Goal: Task Accomplishment & Management: Complete application form

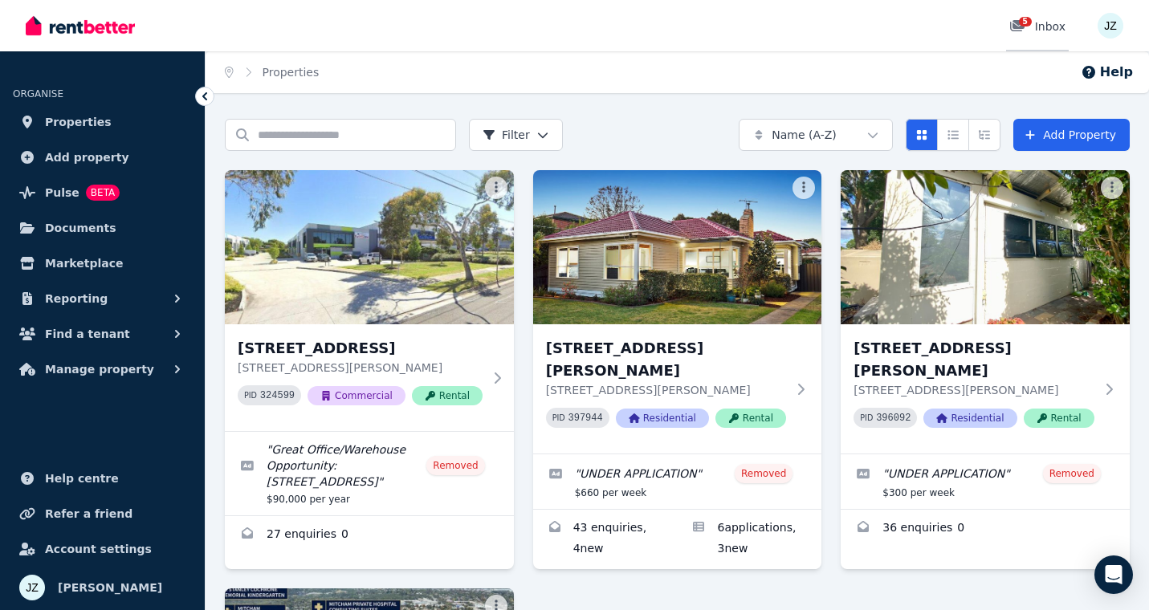
click at [1020, 21] on span "5" at bounding box center [1025, 22] width 13 height 10
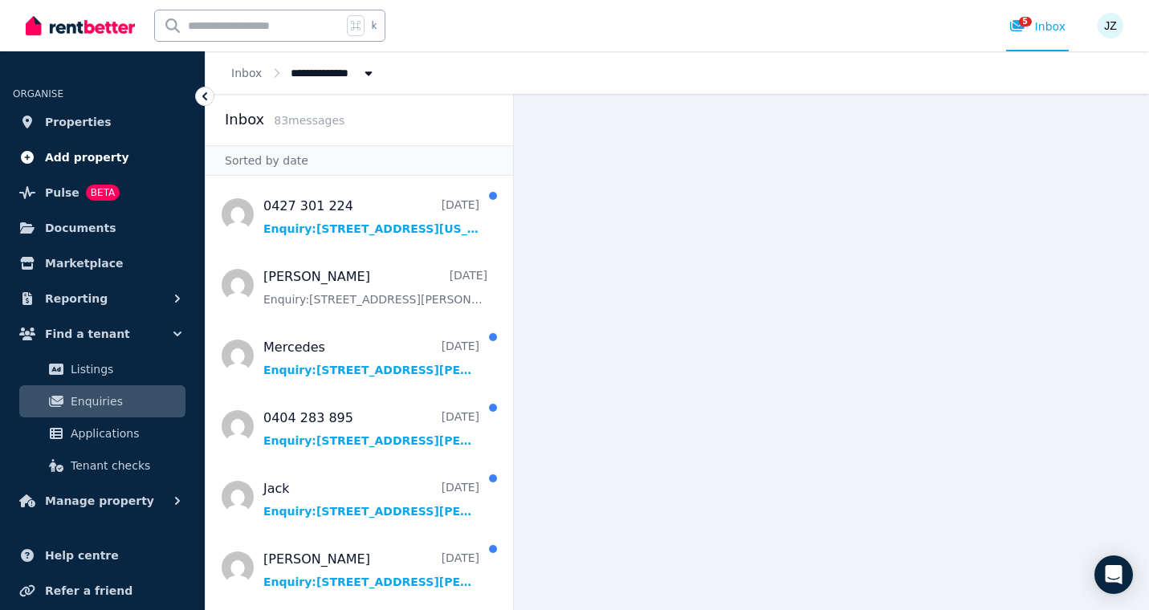
click at [66, 157] on span "Add property" at bounding box center [87, 157] width 84 height 19
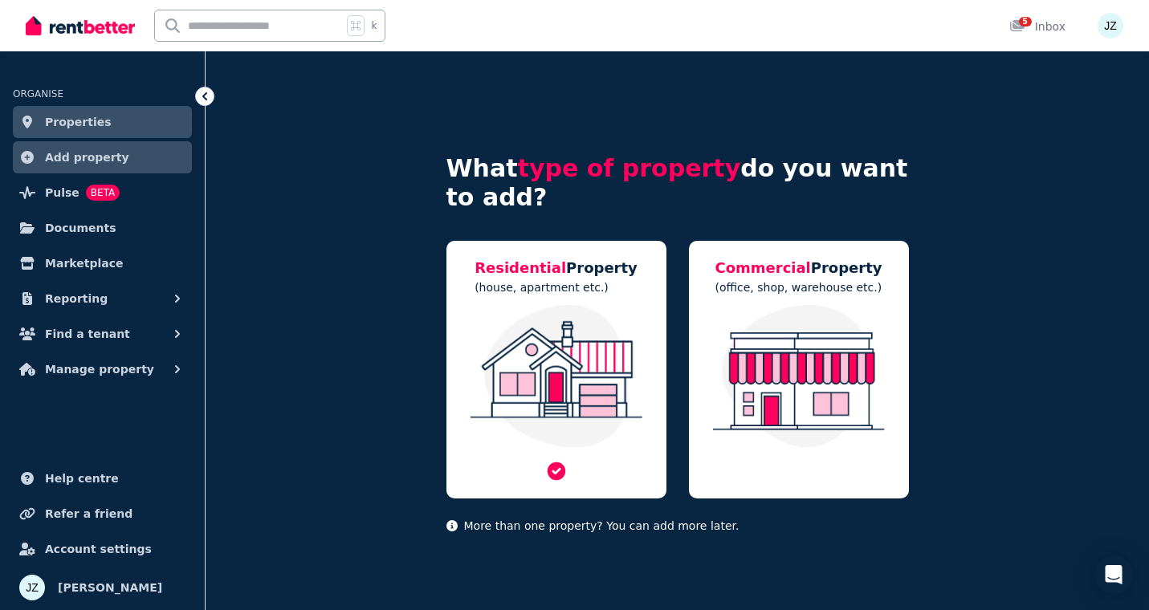
click at [546, 370] on img at bounding box center [557, 376] width 188 height 143
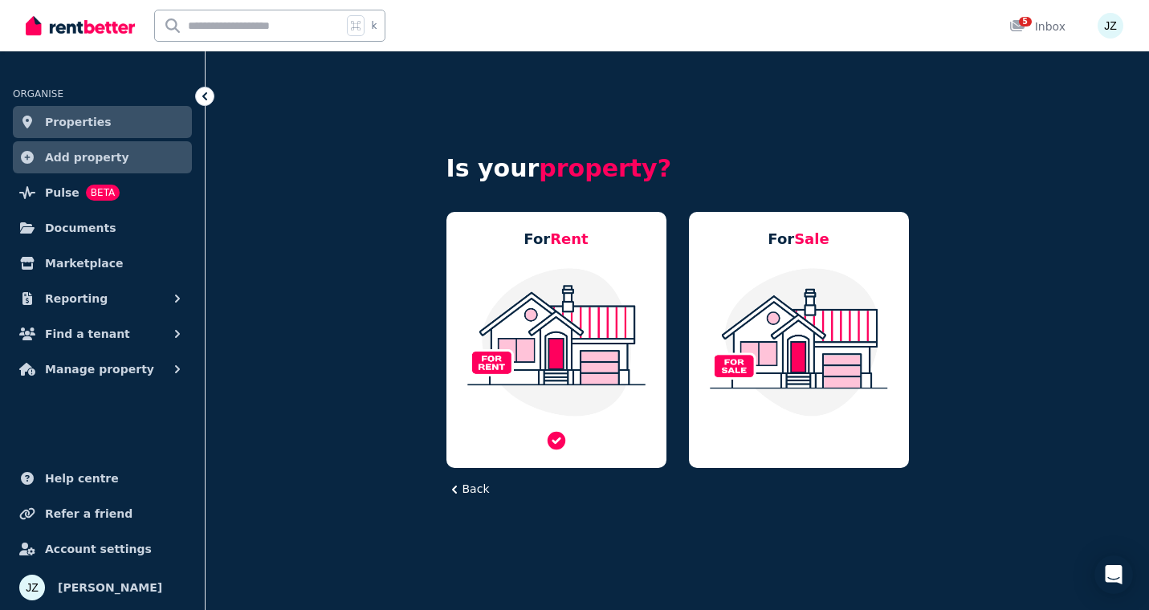
click at [556, 343] on img at bounding box center [557, 342] width 188 height 151
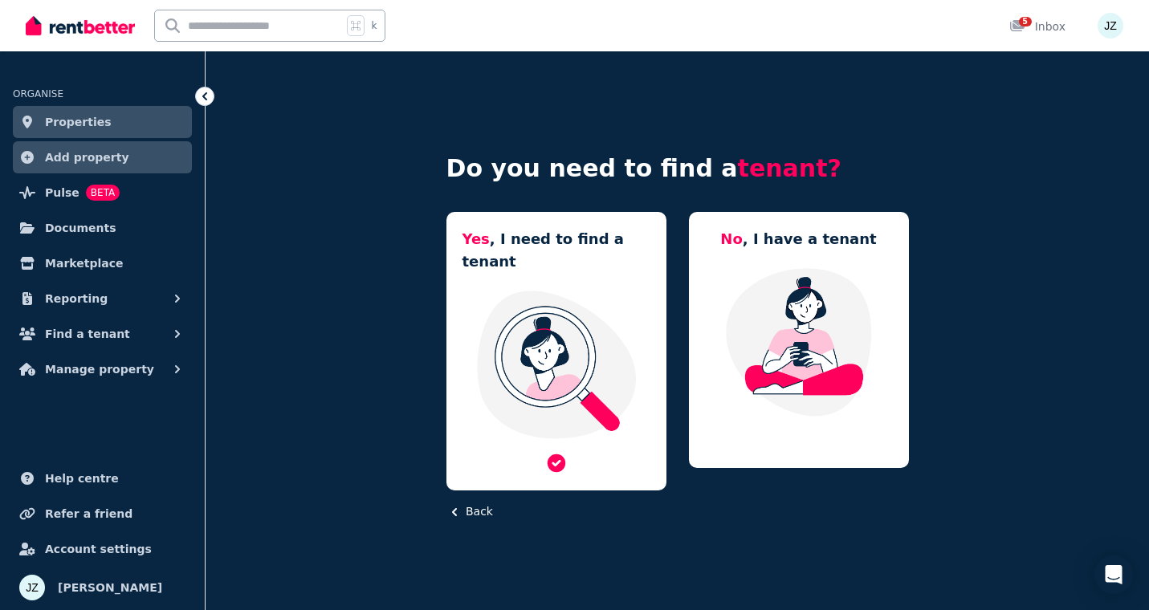
click at [543, 321] on img at bounding box center [557, 364] width 188 height 151
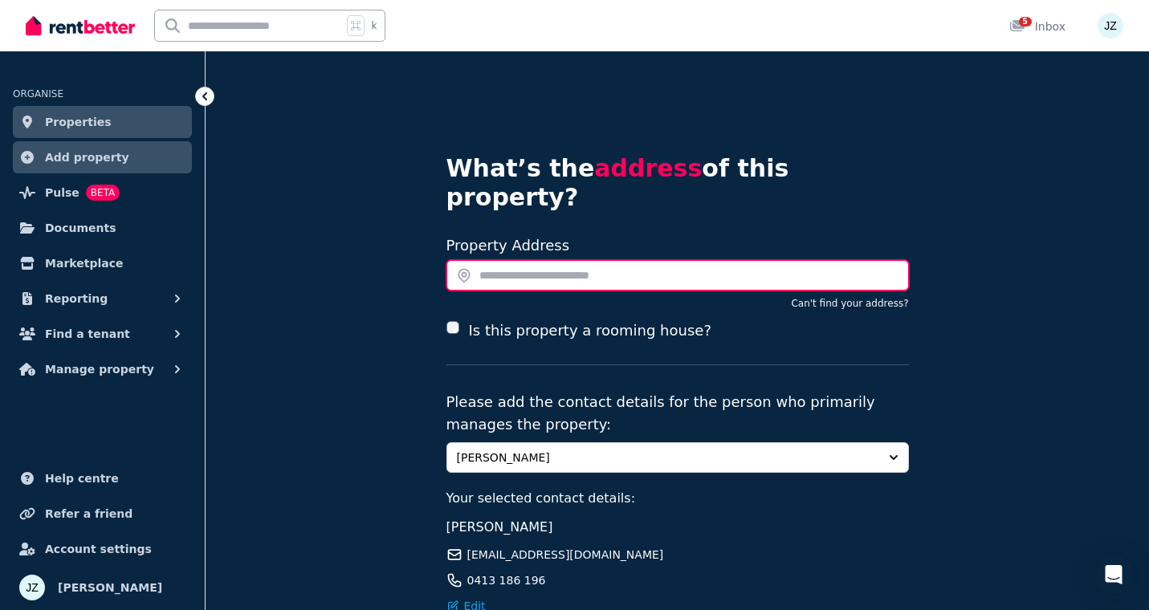
click at [509, 260] on input "text" at bounding box center [678, 275] width 463 height 31
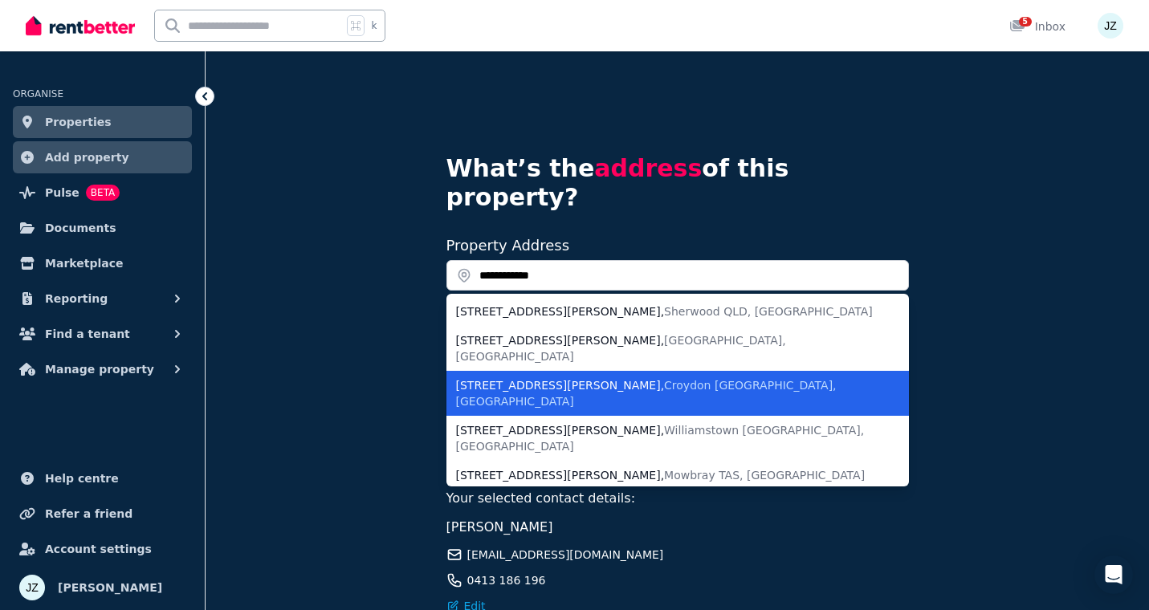
click at [496, 378] on div "28 Plumer Street , Croydon VIC, Australia" at bounding box center [668, 394] width 424 height 32
type input "**********"
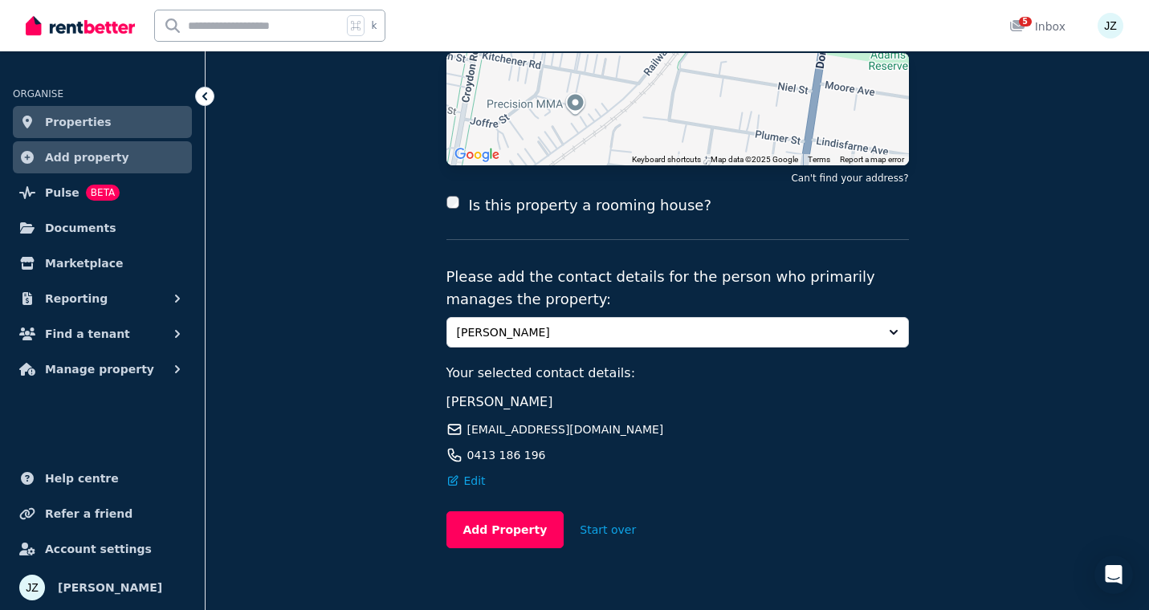
scroll to position [263, 0]
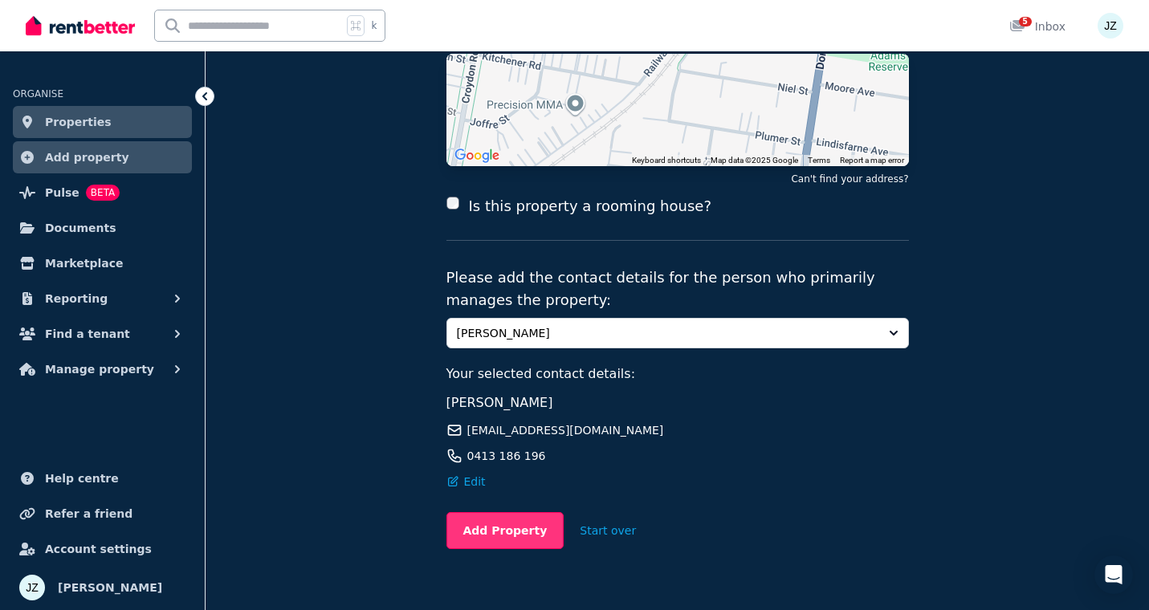
click at [495, 512] on button "Add Property" at bounding box center [506, 530] width 118 height 37
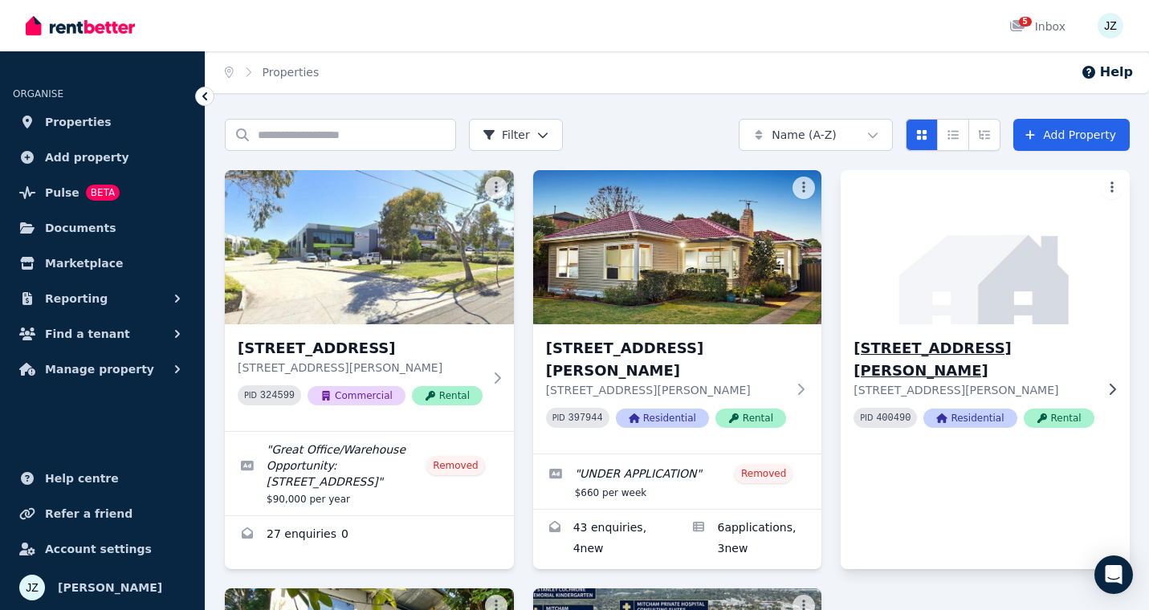
click at [1009, 259] on img at bounding box center [986, 247] width 304 height 162
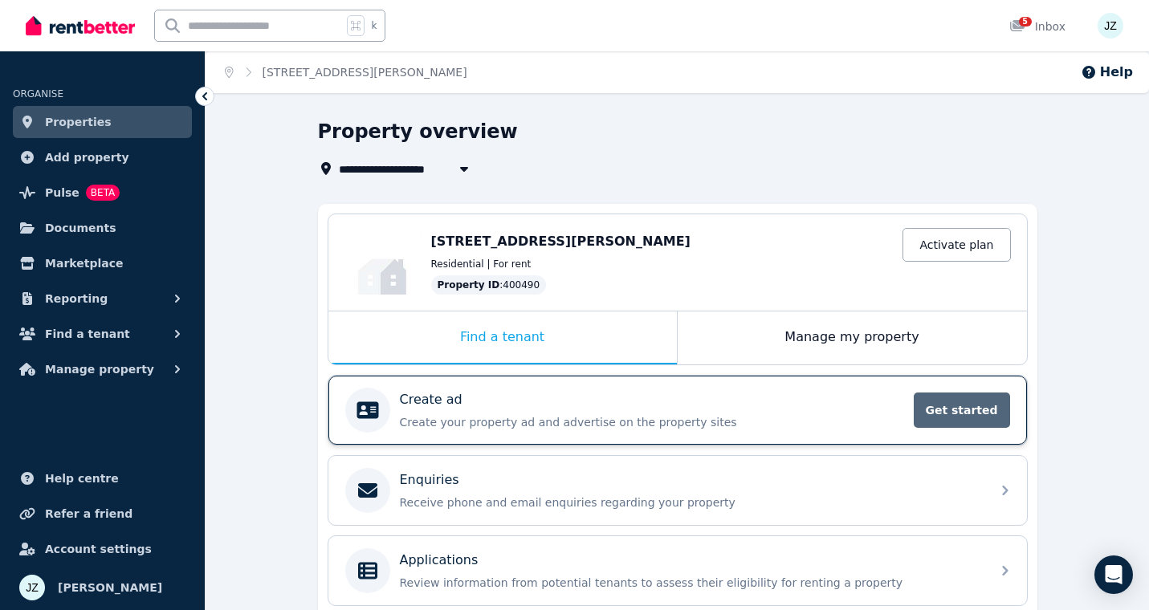
click at [957, 415] on span "Get started" at bounding box center [962, 410] width 96 height 35
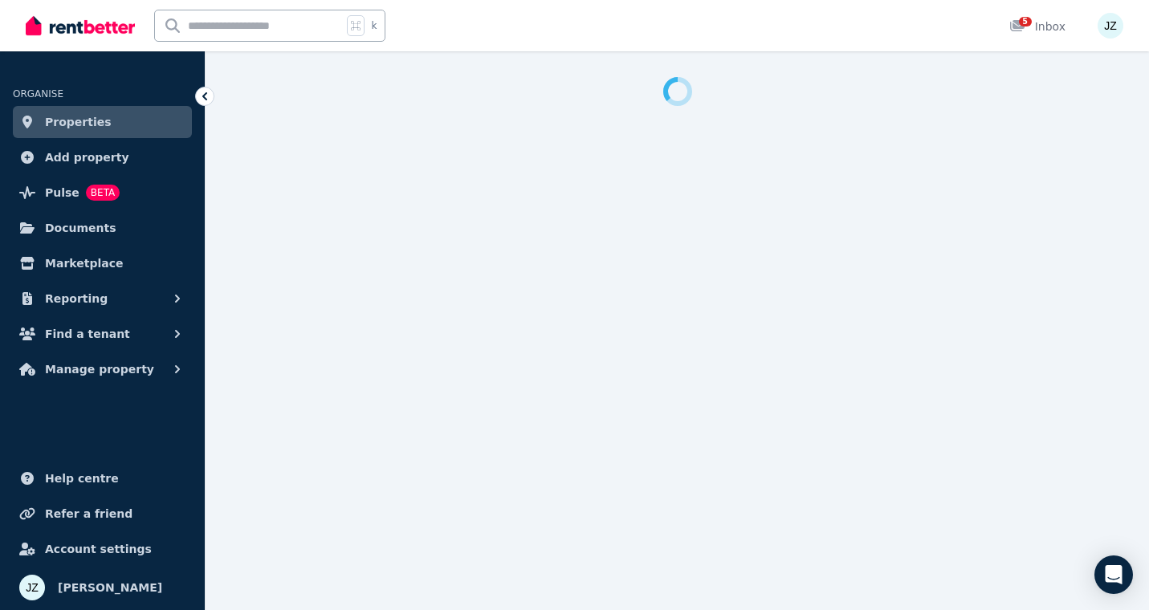
select select "***"
select select "**********"
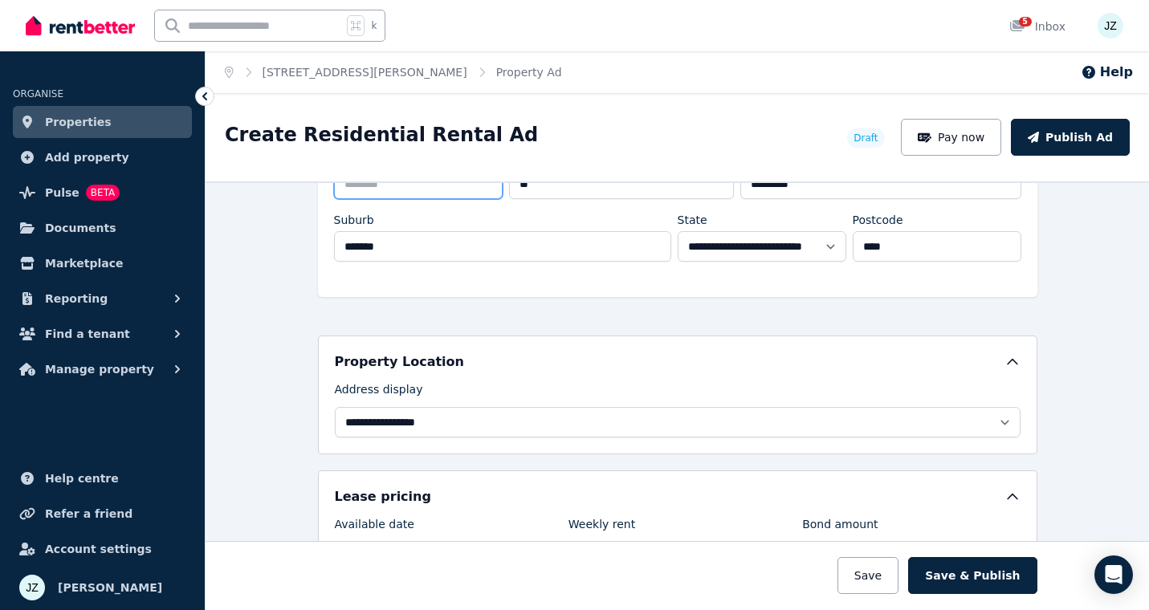
scroll to position [393, 0]
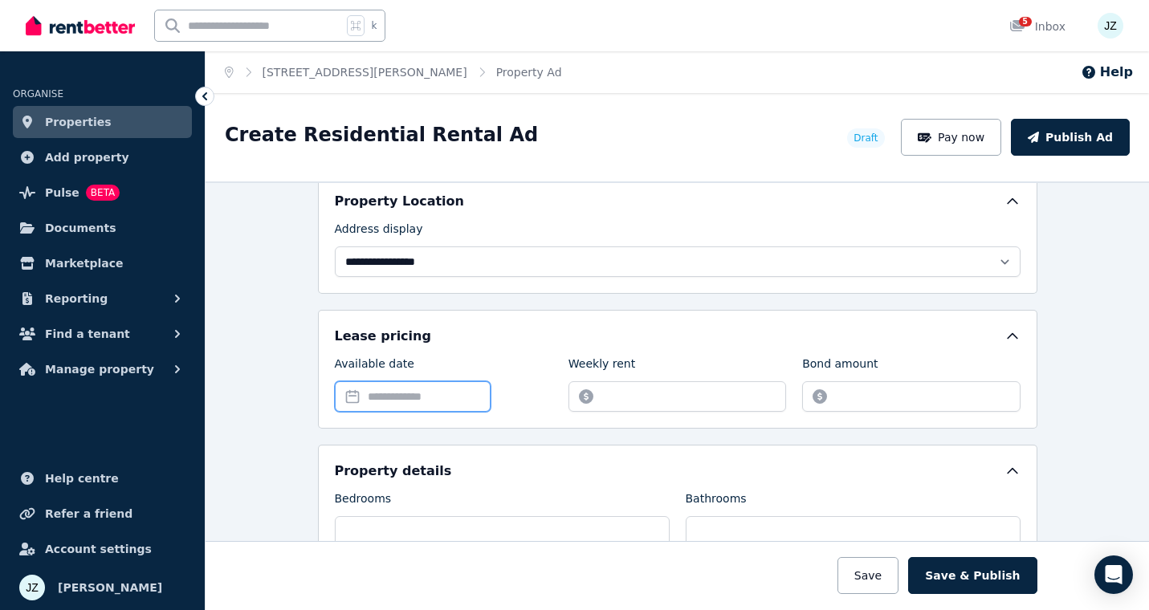
click at [441, 400] on input "Available date" at bounding box center [413, 397] width 156 height 31
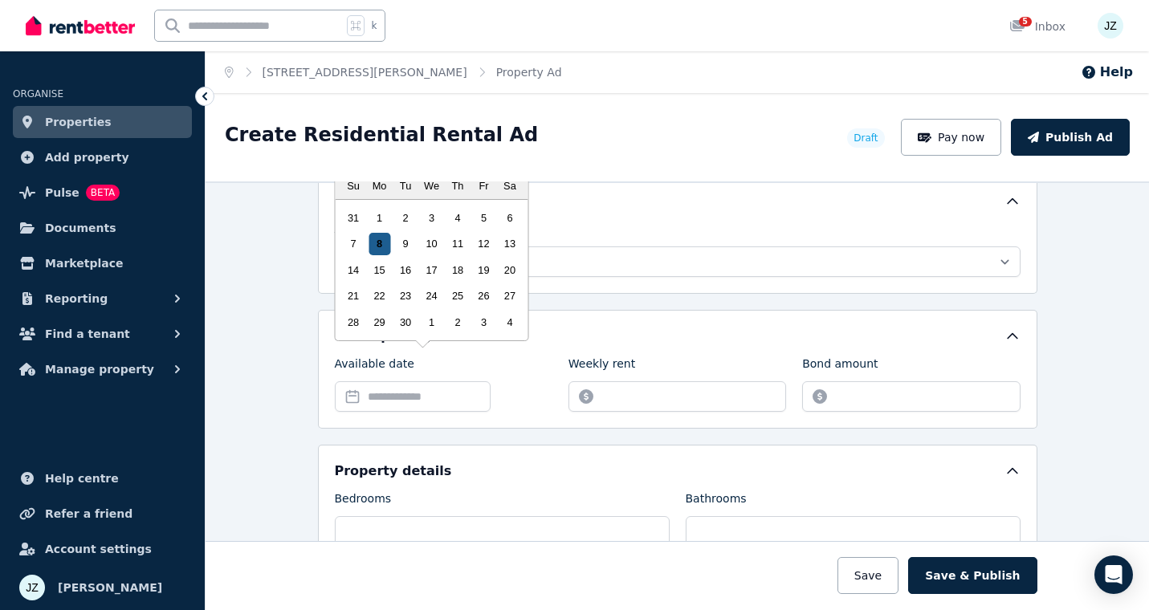
click at [378, 247] on div "8" at bounding box center [380, 244] width 22 height 22
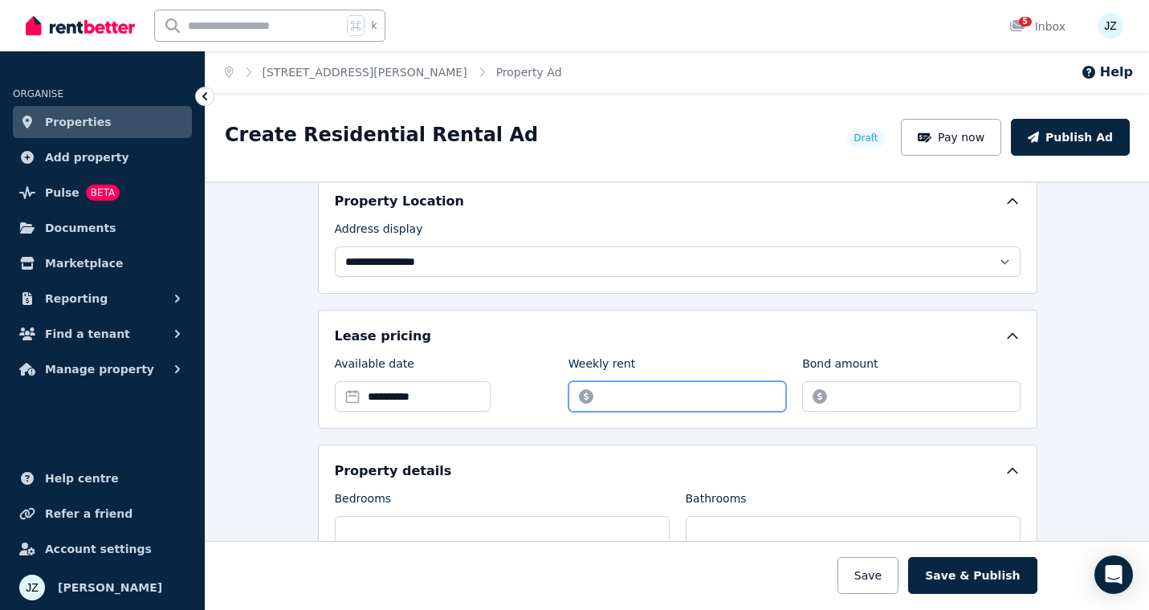
click at [702, 397] on input "Weekly rent" at bounding box center [678, 397] width 218 height 31
type input "***"
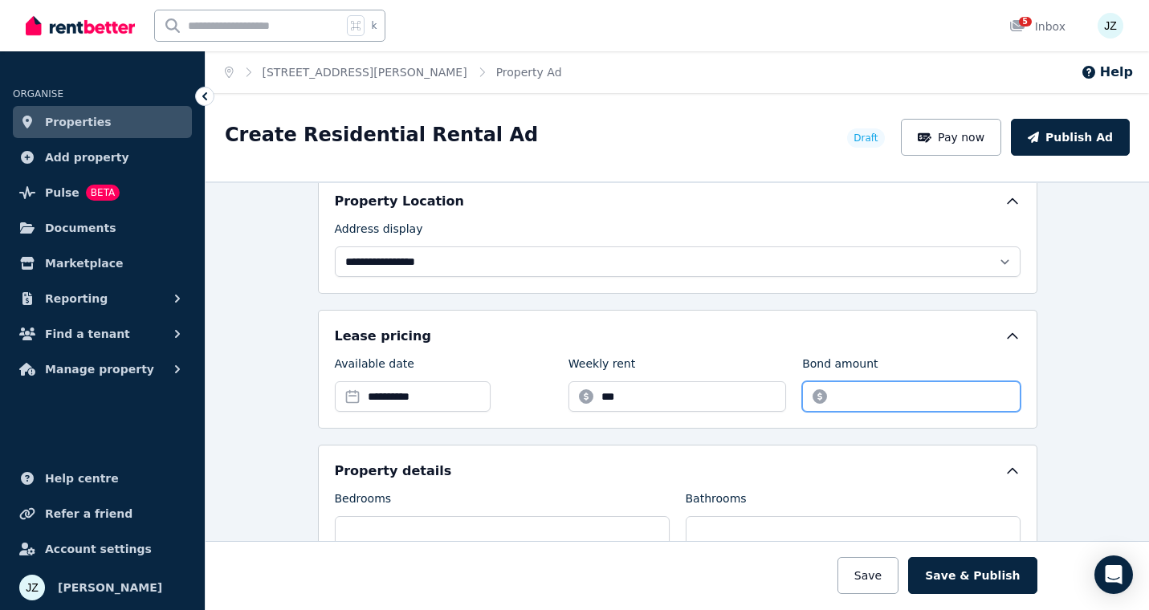
click at [844, 398] on input "Bond amount" at bounding box center [911, 397] width 218 height 31
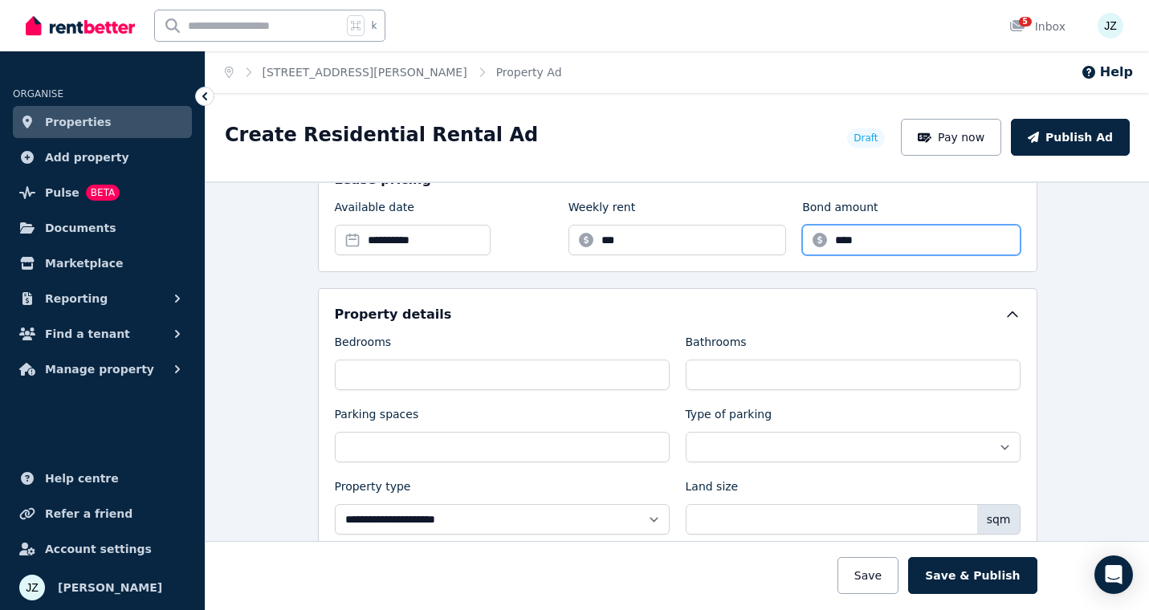
type input "****"
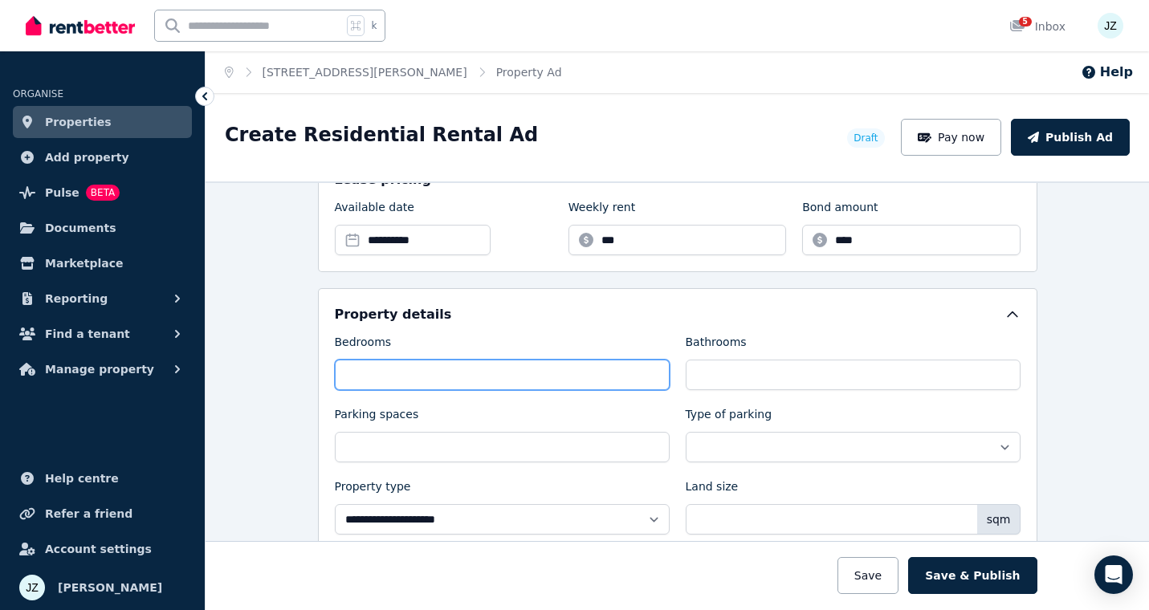
click at [515, 383] on input "Bedrooms" at bounding box center [502, 375] width 335 height 31
type input "*"
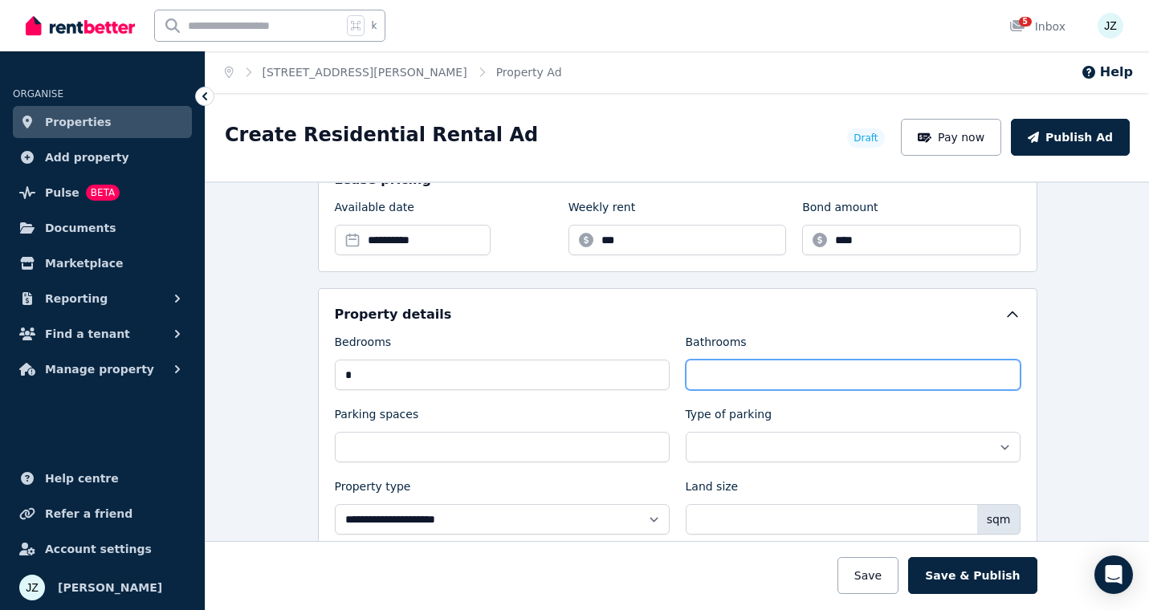
click at [710, 376] on input "Bathrooms" at bounding box center [853, 375] width 335 height 31
type input "*"
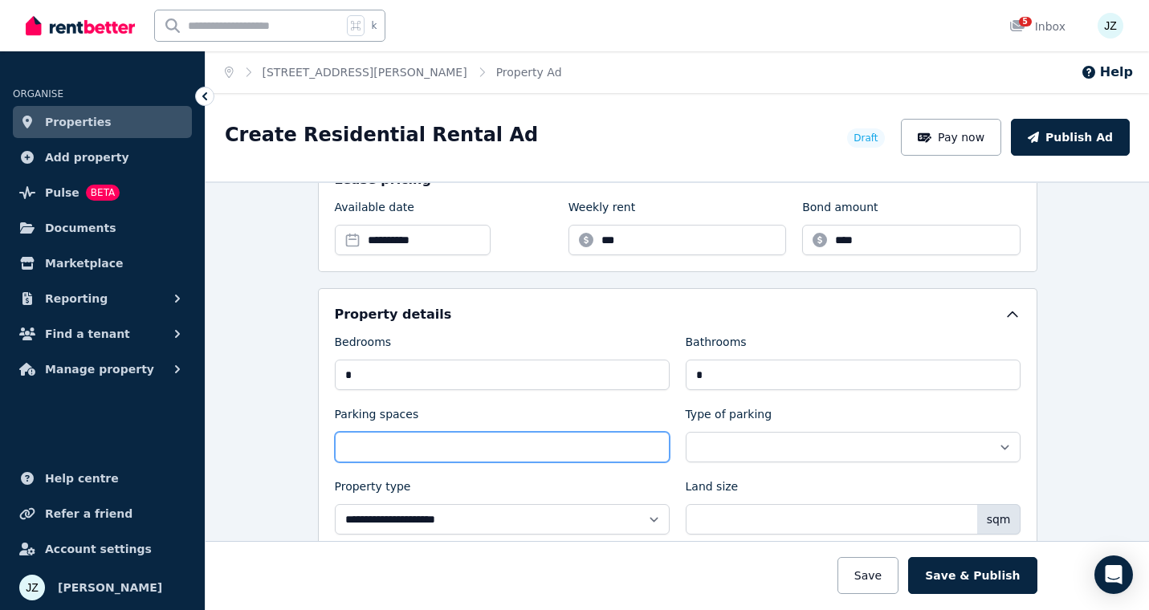
click at [508, 452] on input "Parking spaces" at bounding box center [502, 447] width 335 height 31
type input "*"
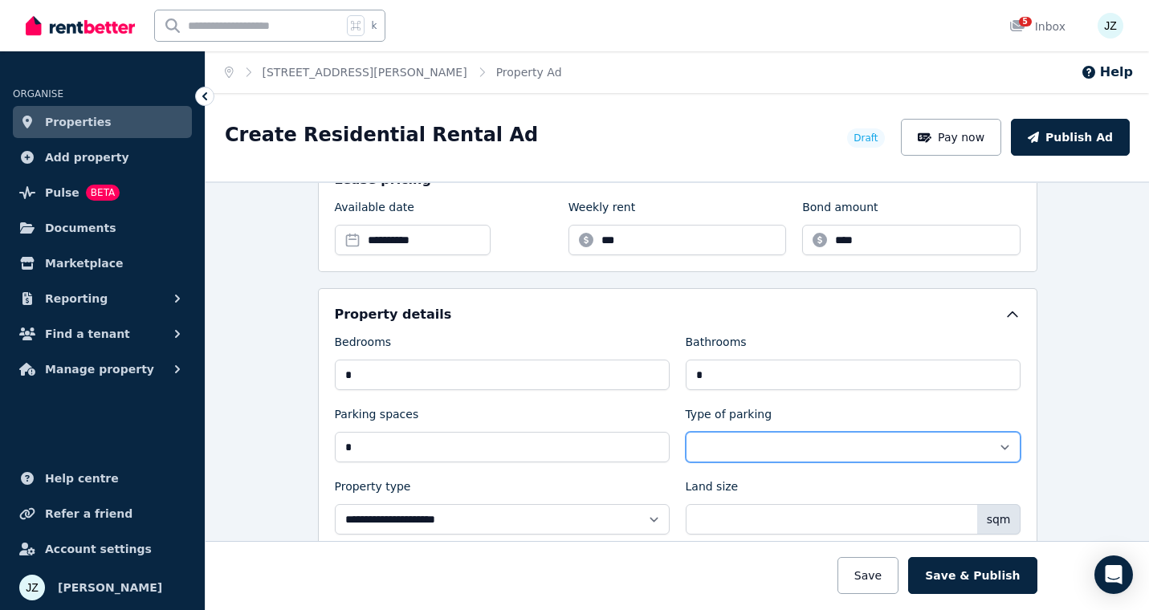
select select "**********"
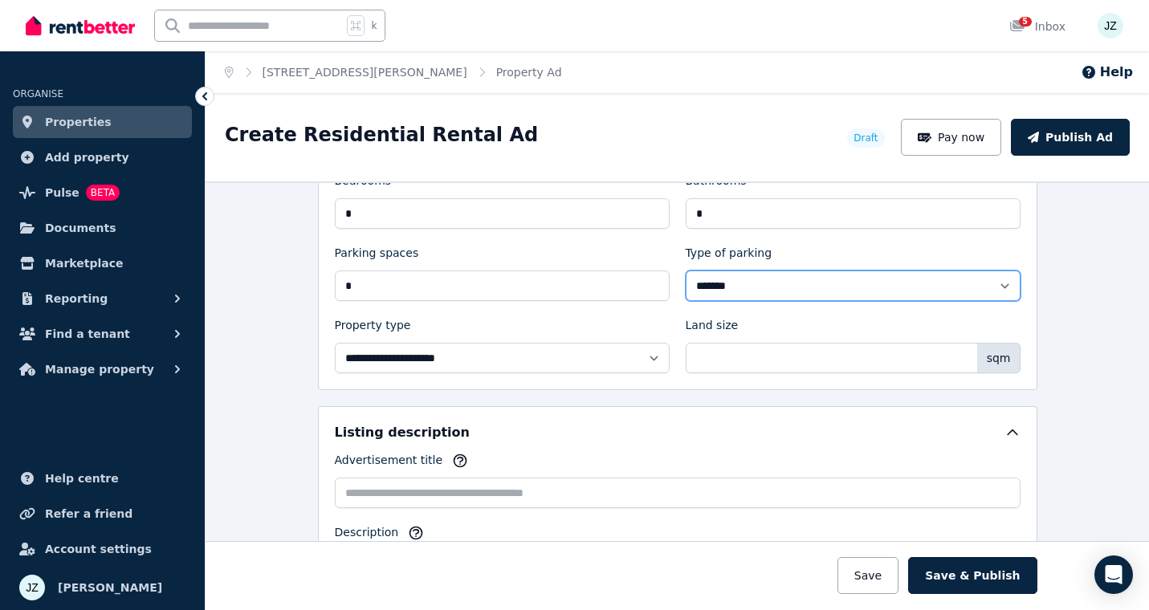
scroll to position [721, 0]
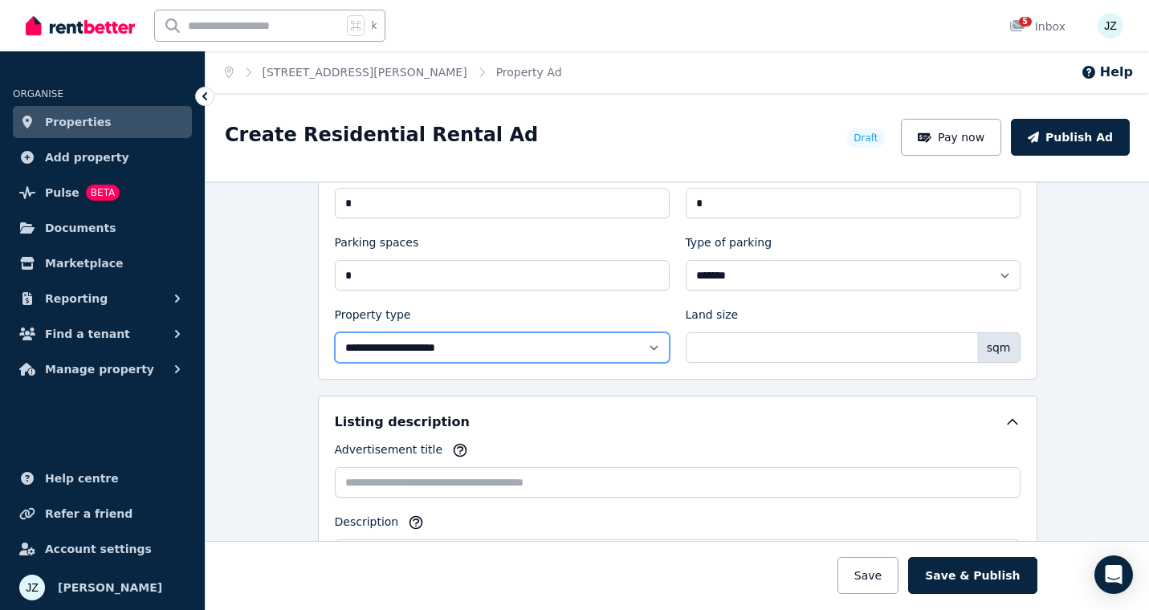
select select "**********"
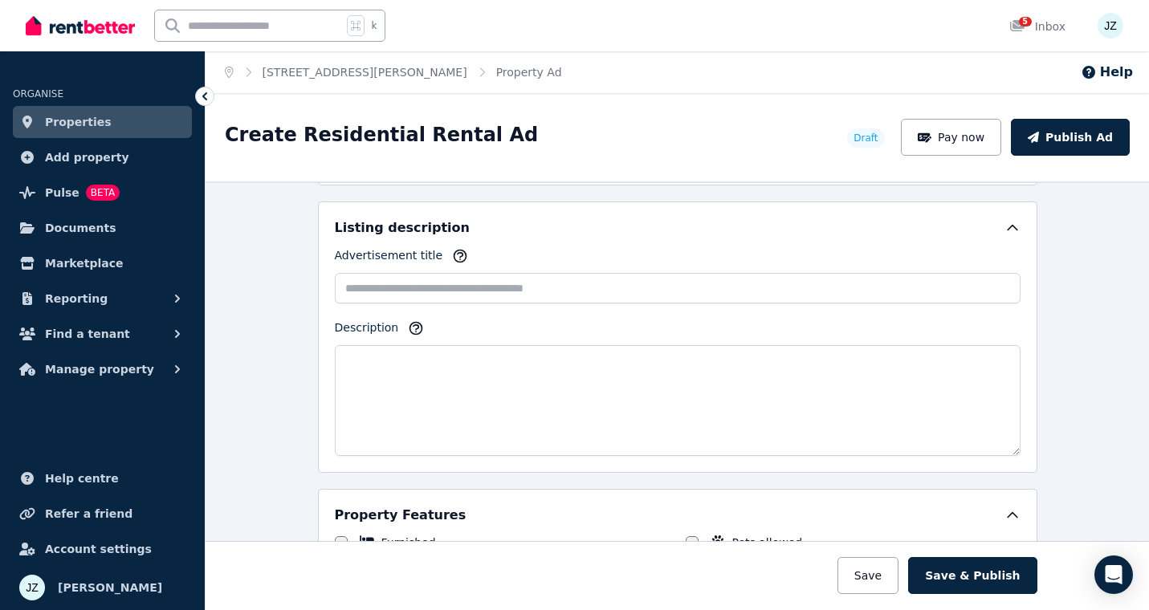
scroll to position [931, 0]
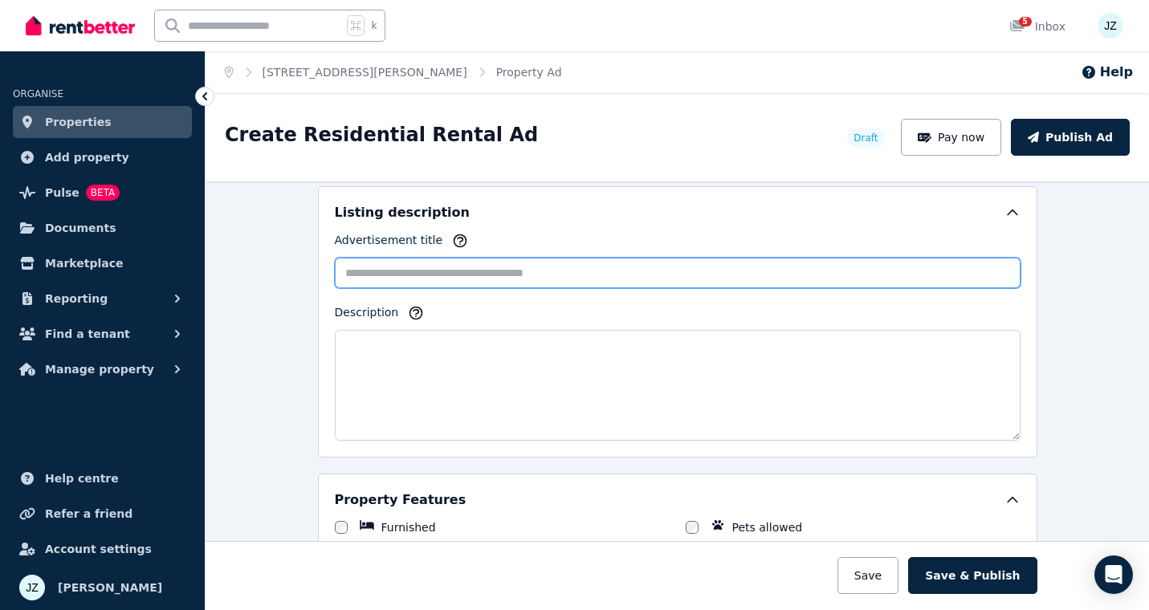
click at [452, 268] on input "Advertisement title" at bounding box center [678, 273] width 686 height 31
type input "**********"
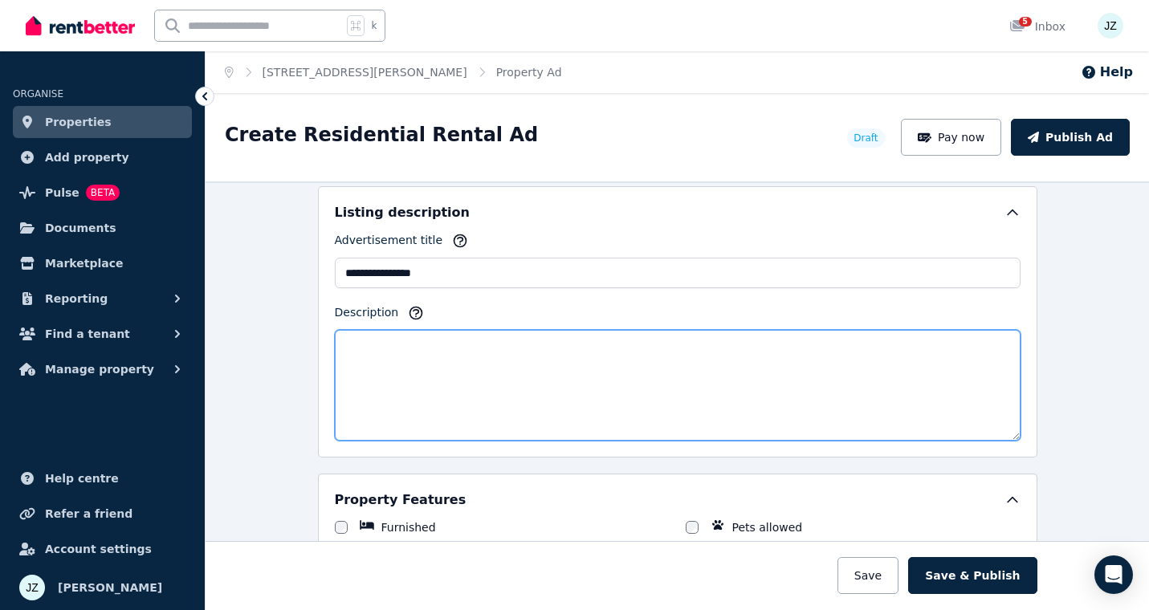
click at [434, 357] on textarea "Description" at bounding box center [678, 385] width 686 height 111
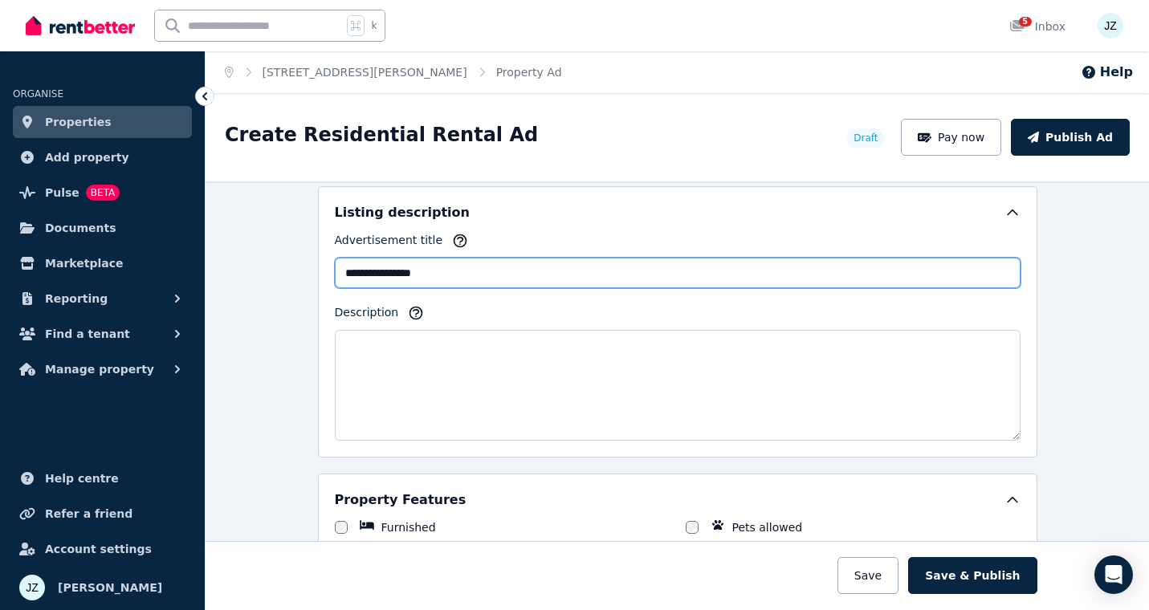
drag, startPoint x: 450, startPoint y: 270, endPoint x: 335, endPoint y: 272, distance: 114.9
click at [335, 272] on input "**********" at bounding box center [678, 273] width 686 height 31
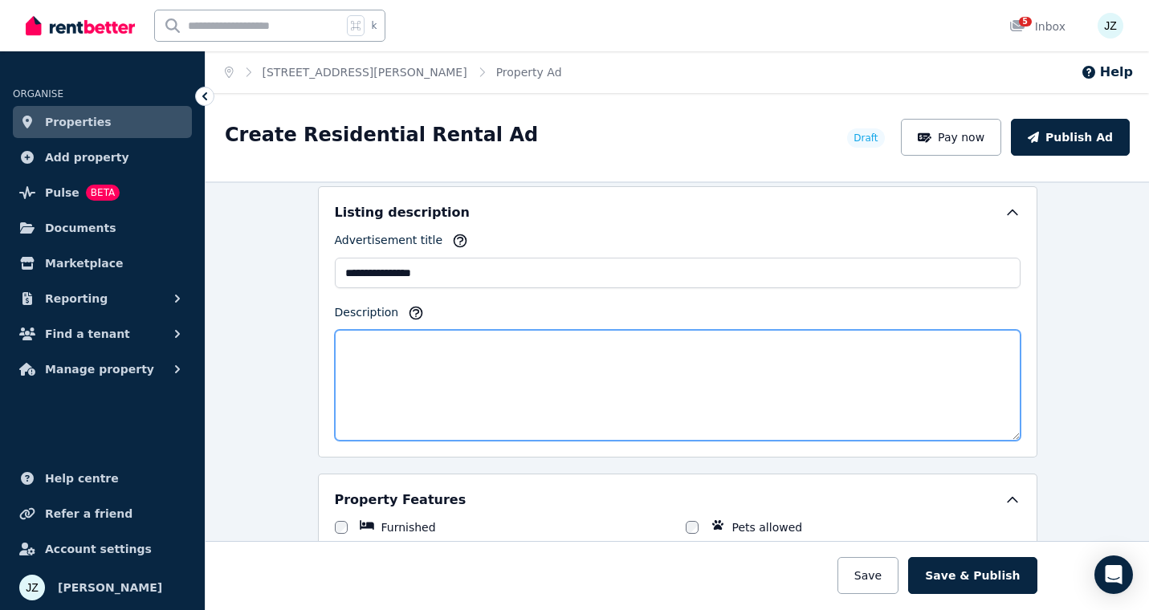
click at [357, 341] on textarea "Description" at bounding box center [678, 385] width 686 height 111
paste textarea "**********"
click at [664, 348] on textarea "**********" at bounding box center [678, 385] width 686 height 111
click at [791, 346] on textarea "**********" at bounding box center [678, 385] width 686 height 111
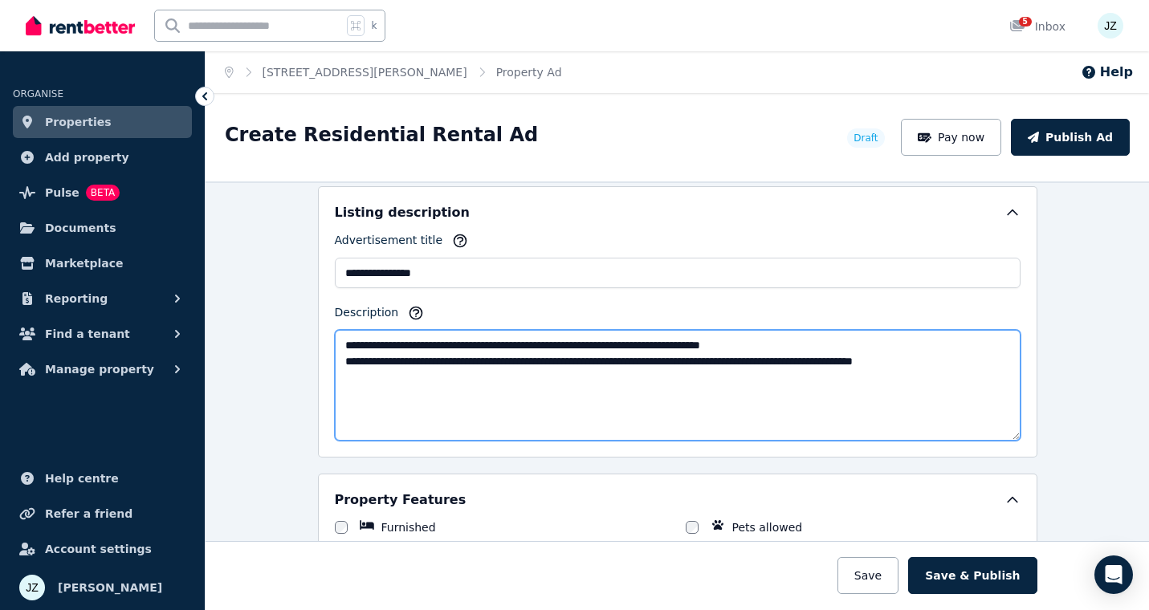
click at [1010, 362] on textarea "**********" at bounding box center [678, 385] width 686 height 111
type textarea "**********"
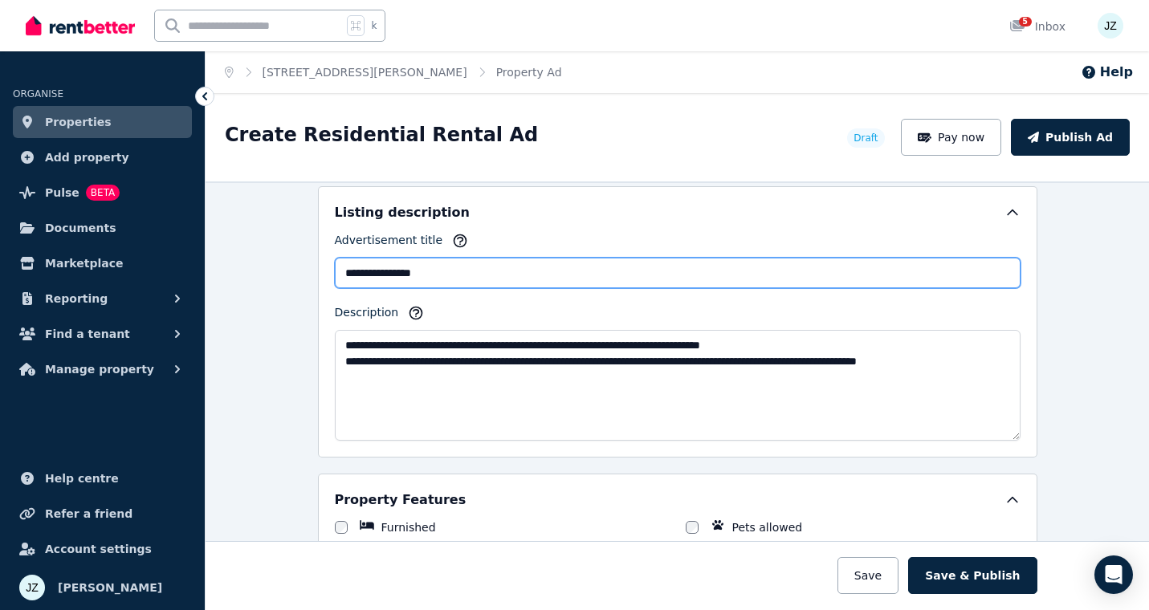
click at [438, 272] on input "**********" at bounding box center [678, 273] width 686 height 31
drag, startPoint x: 438, startPoint y: 272, endPoint x: 300, endPoint y: 272, distance: 137.4
click at [300, 272] on div "**********" at bounding box center [678, 396] width 944 height 429
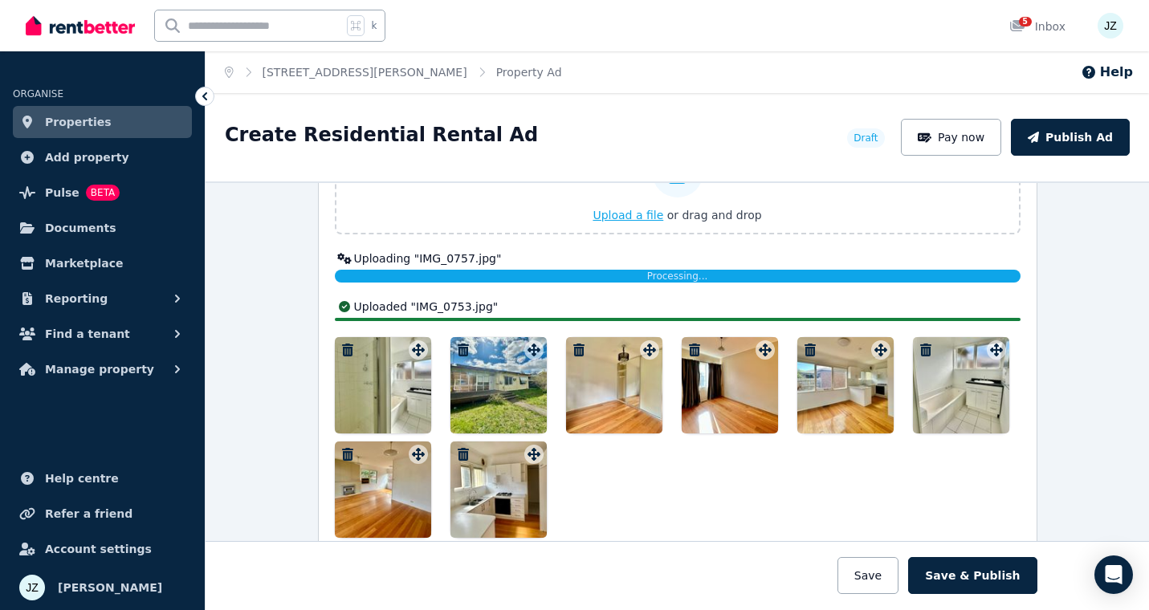
scroll to position [2113, 0]
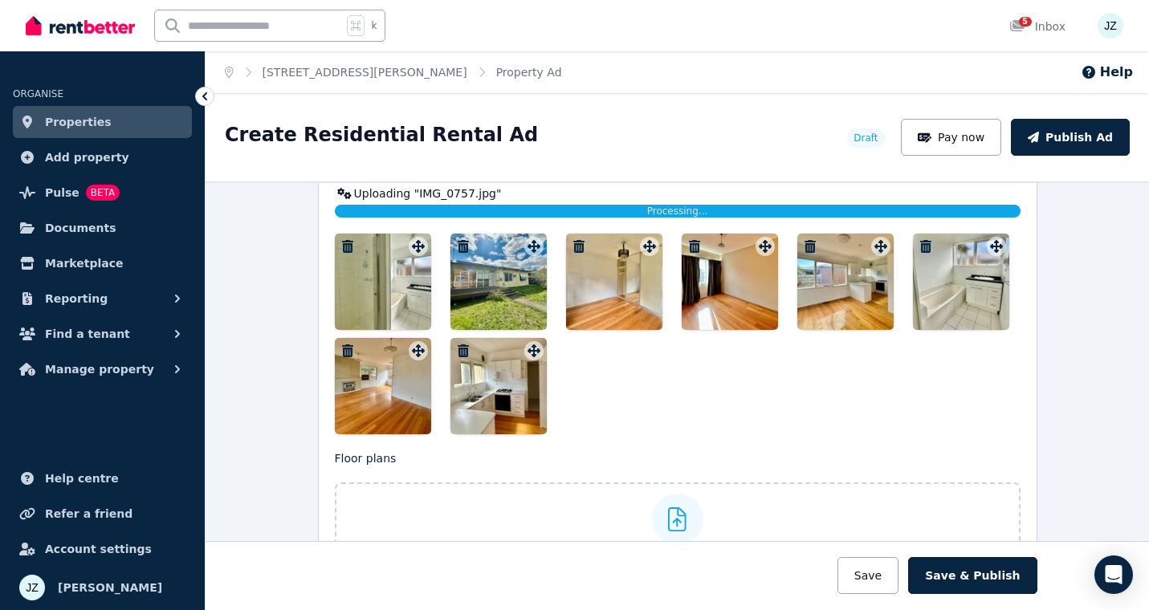
type input "**********"
drag, startPoint x: 500, startPoint y: 293, endPoint x: 492, endPoint y: 284, distance: 11.9
click at [492, 284] on div at bounding box center [499, 282] width 96 height 96
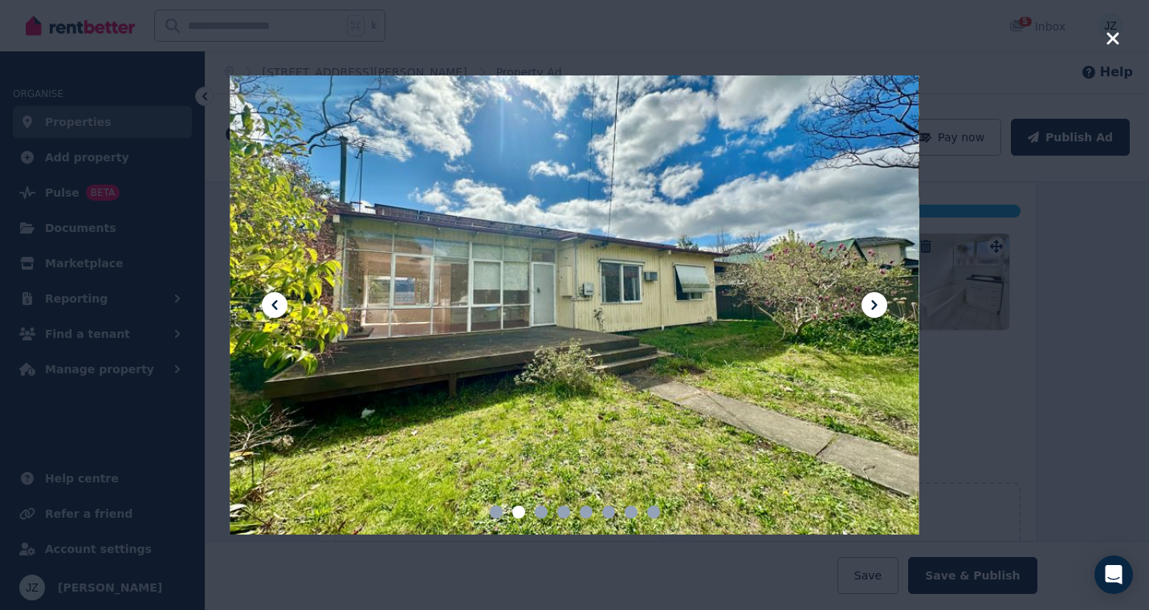
click at [533, 243] on div at bounding box center [575, 305] width 690 height 459
click at [1110, 41] on icon "button" at bounding box center [1113, 38] width 12 height 12
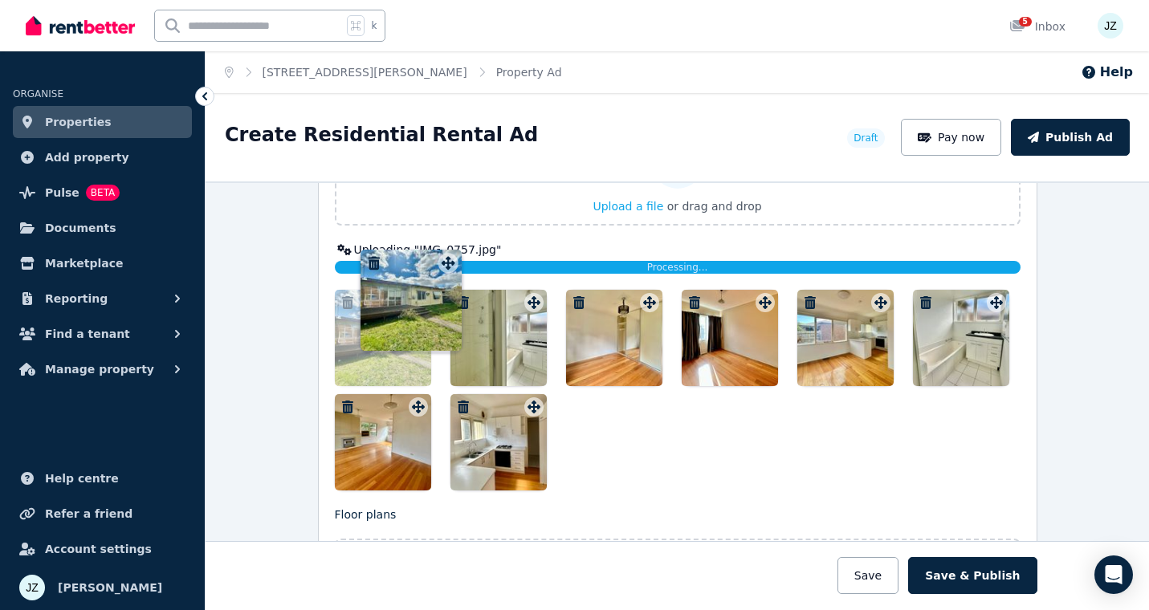
drag, startPoint x: 539, startPoint y: 245, endPoint x: 451, endPoint y: 248, distance: 87.6
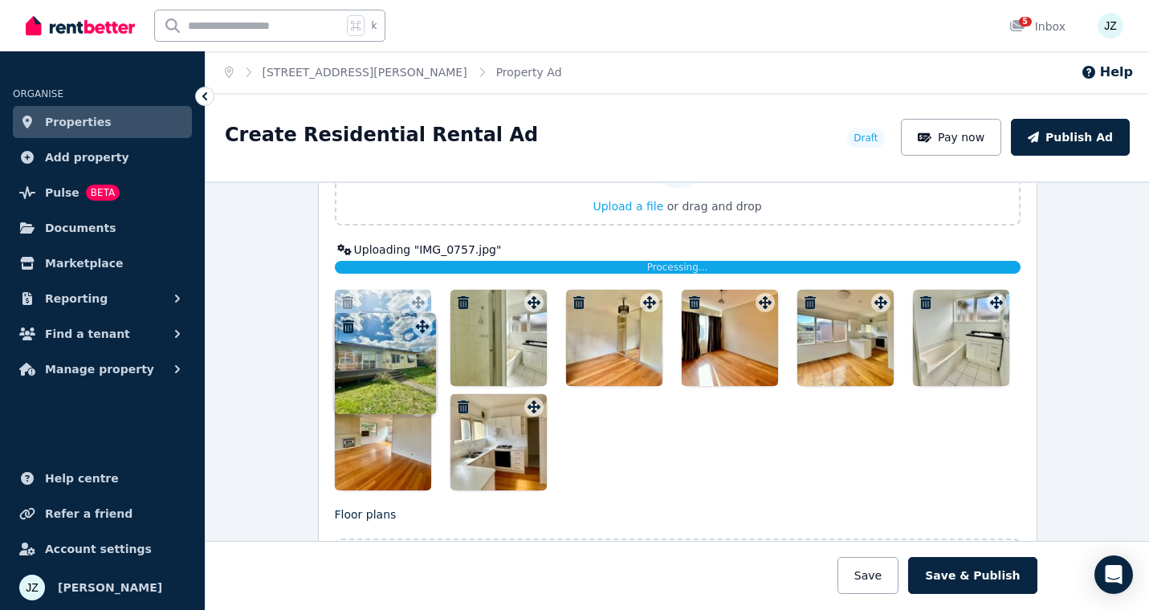
click at [451, 248] on div "Photos Upload a file or drag and drop Uploading " IMG_0757.jpg " Processing... …" at bounding box center [678, 292] width 686 height 397
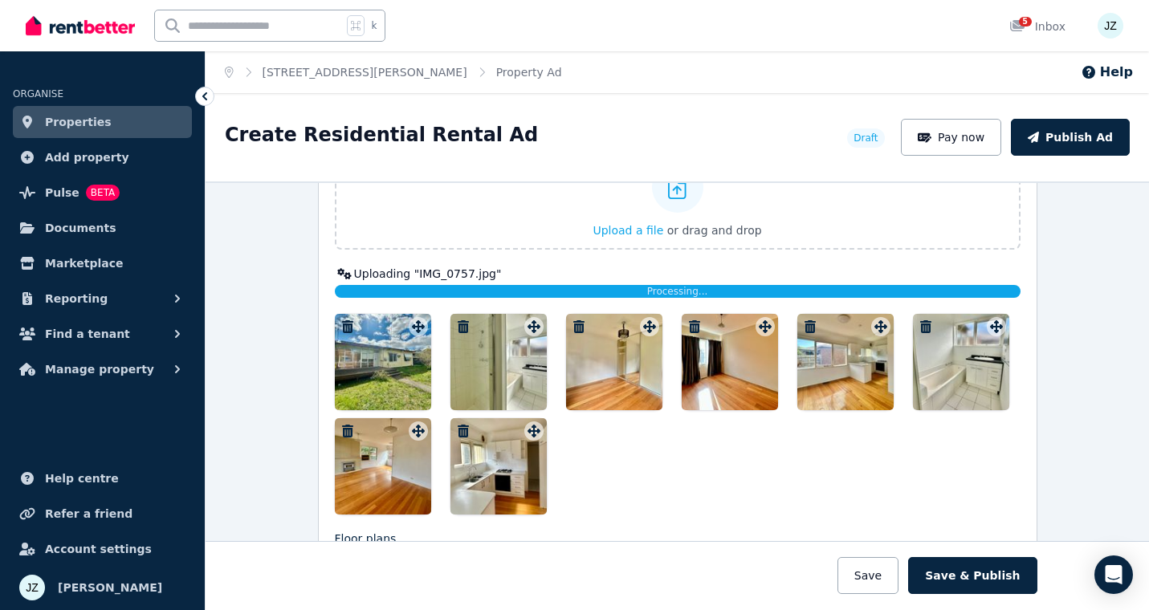
click at [416, 406] on div at bounding box center [383, 362] width 96 height 96
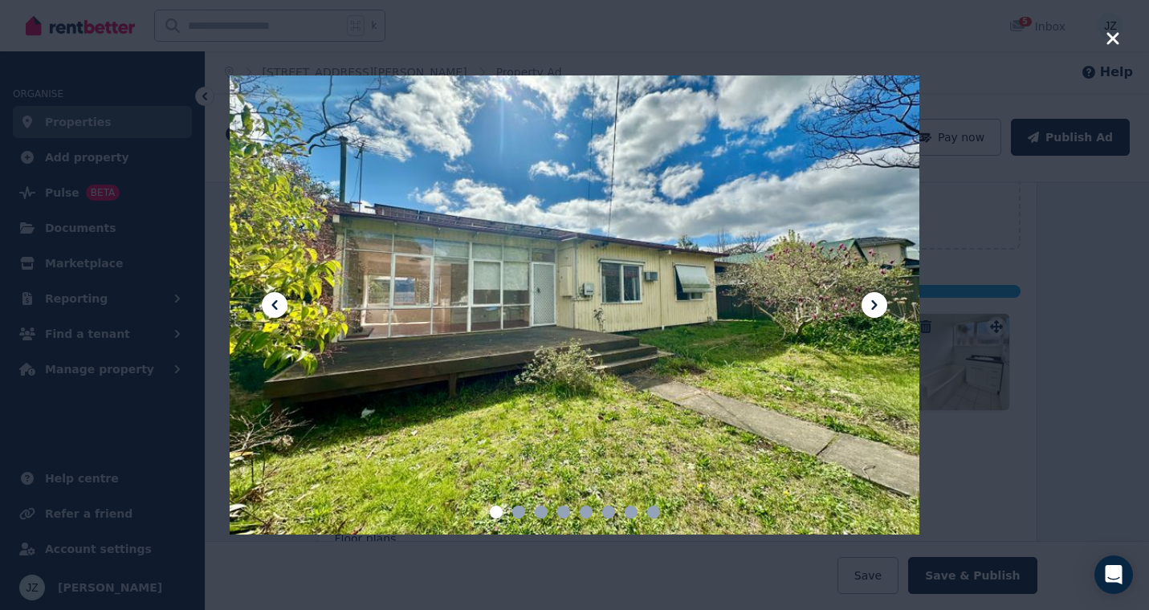
click at [416, 407] on div at bounding box center [575, 305] width 690 height 459
click at [1121, 39] on div at bounding box center [574, 305] width 1149 height 610
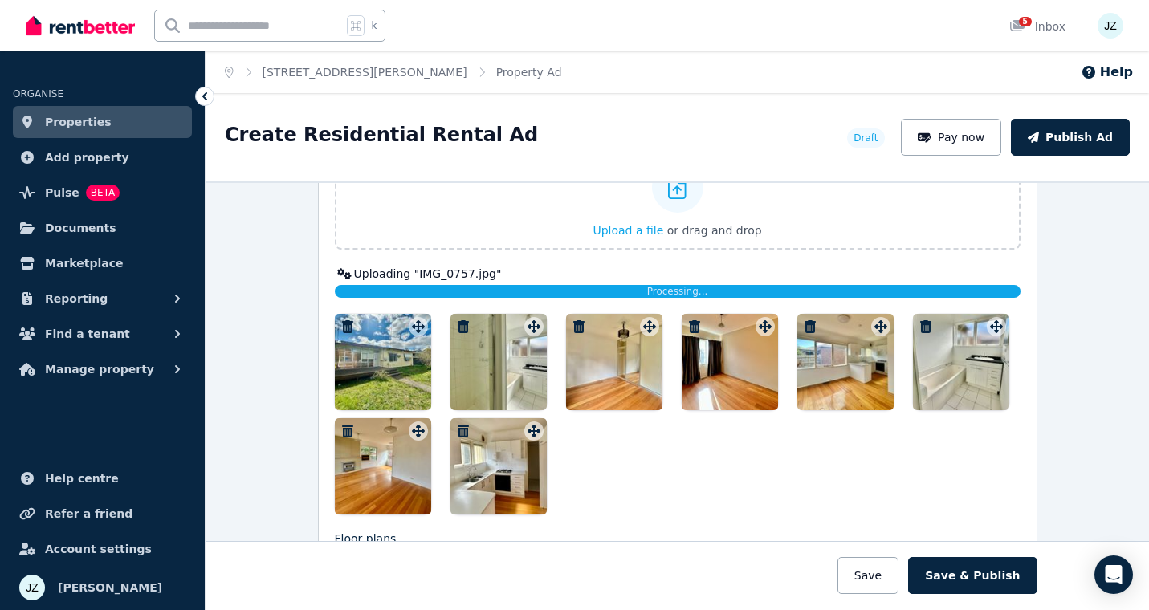
click at [422, 411] on div at bounding box center [678, 414] width 686 height 201
drag, startPoint x: 530, startPoint y: 361, endPoint x: 537, endPoint y: 307, distance: 54.3
click at [537, 307] on div "Photos Upload a file or drag and drop Uploading " IMG_0757.jpg " Processing... …" at bounding box center [678, 316] width 686 height 397
drag, startPoint x: 537, startPoint y: 308, endPoint x: 541, endPoint y: 297, distance: 11.2
click at [541, 296] on div "Photos Upload a file or drag and drop Uploading " IMG_0757.jpg " Processing... …" at bounding box center [678, 316] width 686 height 397
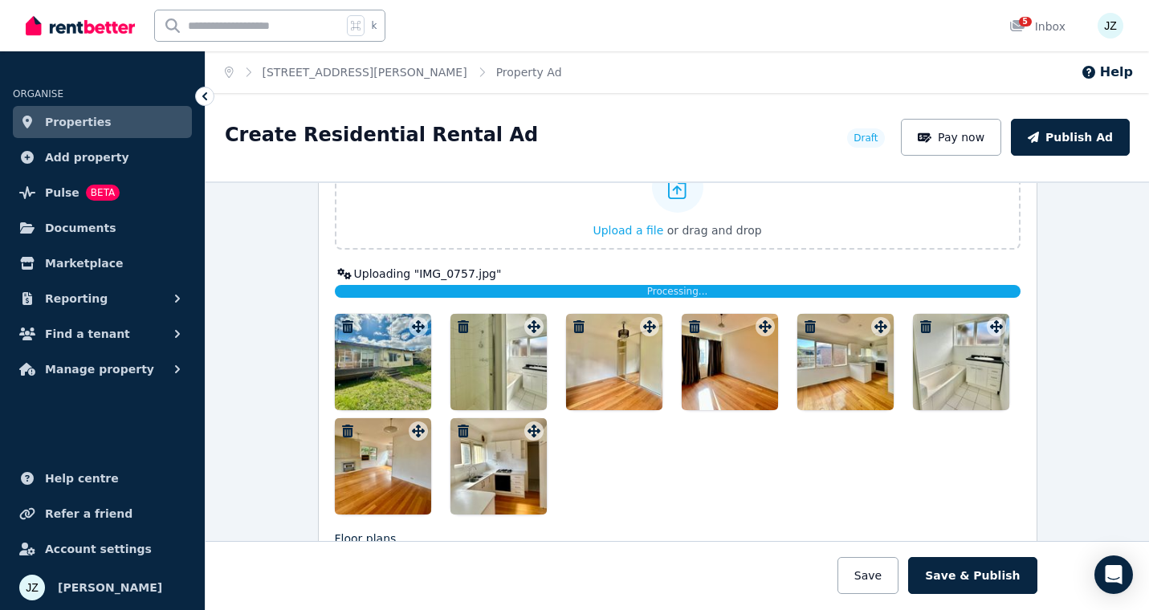
click at [670, 443] on div at bounding box center [678, 414] width 686 height 201
drag, startPoint x: 534, startPoint y: 312, endPoint x: 600, endPoint y: 428, distance: 133.8
click at [600, 428] on div "Photos Upload a file or drag and drop Uploading " IMG_0757.jpg " Processing... …" at bounding box center [678, 316] width 686 height 397
drag, startPoint x: 508, startPoint y: 427, endPoint x: 427, endPoint y: 413, distance: 82.3
click at [438, 414] on div at bounding box center [678, 414] width 686 height 201
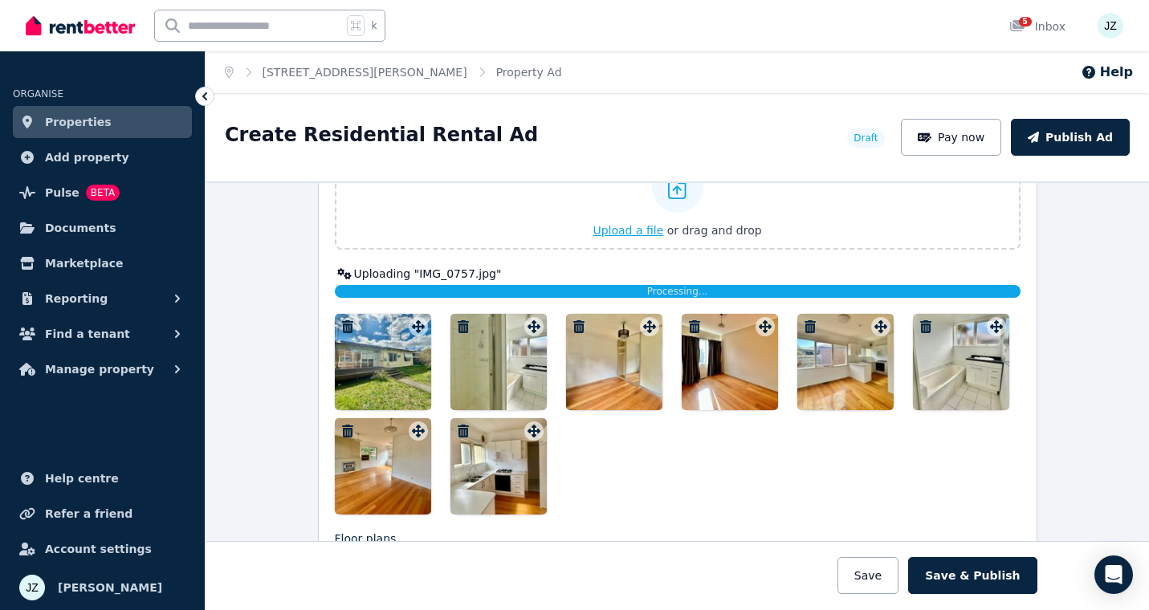
click at [547, 212] on label "Upload a file or drag and drop" at bounding box center [678, 200] width 686 height 100
click at [0, 0] on input "Upload a file or drag and drop" at bounding box center [0, 0] width 0 height 0
drag, startPoint x: 867, startPoint y: 372, endPoint x: 883, endPoint y: 314, distance: 60.0
click at [883, 314] on div at bounding box center [846, 362] width 96 height 96
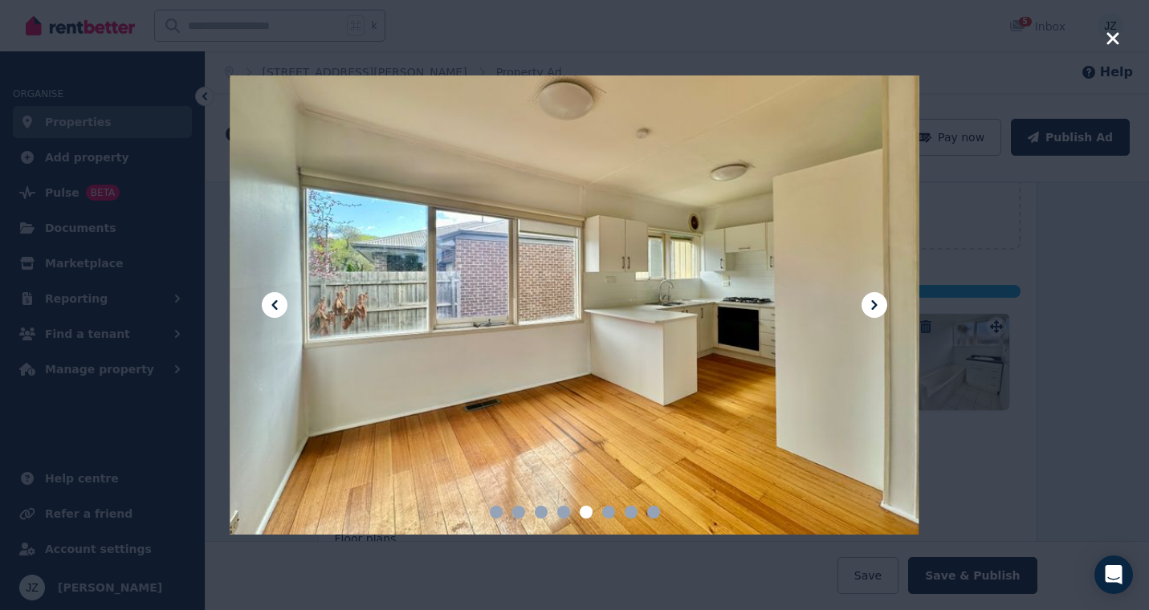
click at [1113, 43] on icon "button" at bounding box center [1113, 38] width 14 height 19
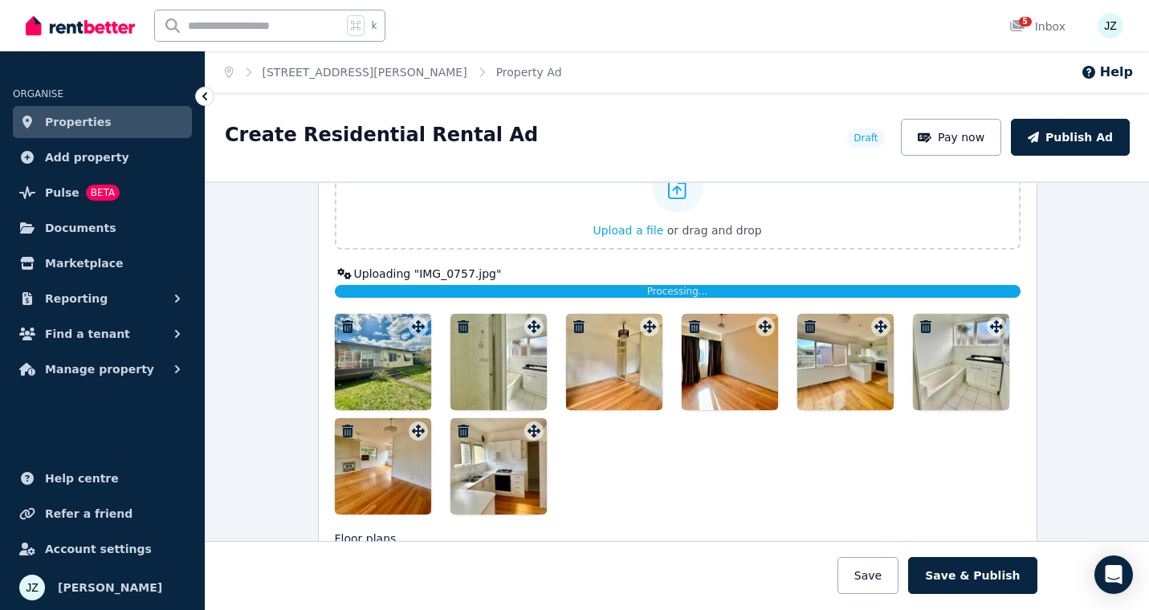
click at [418, 410] on div at bounding box center [678, 414] width 686 height 201
drag, startPoint x: 415, startPoint y: 406, endPoint x: 472, endPoint y: 321, distance: 102.0
click at [472, 320] on div at bounding box center [678, 414] width 686 height 201
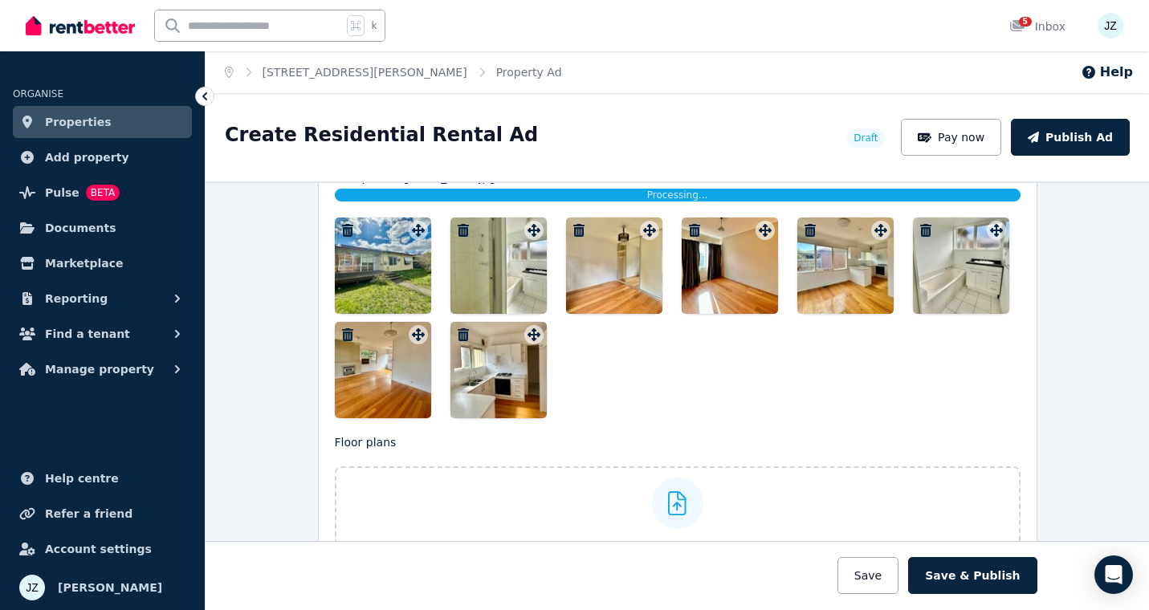
scroll to position [2105, 0]
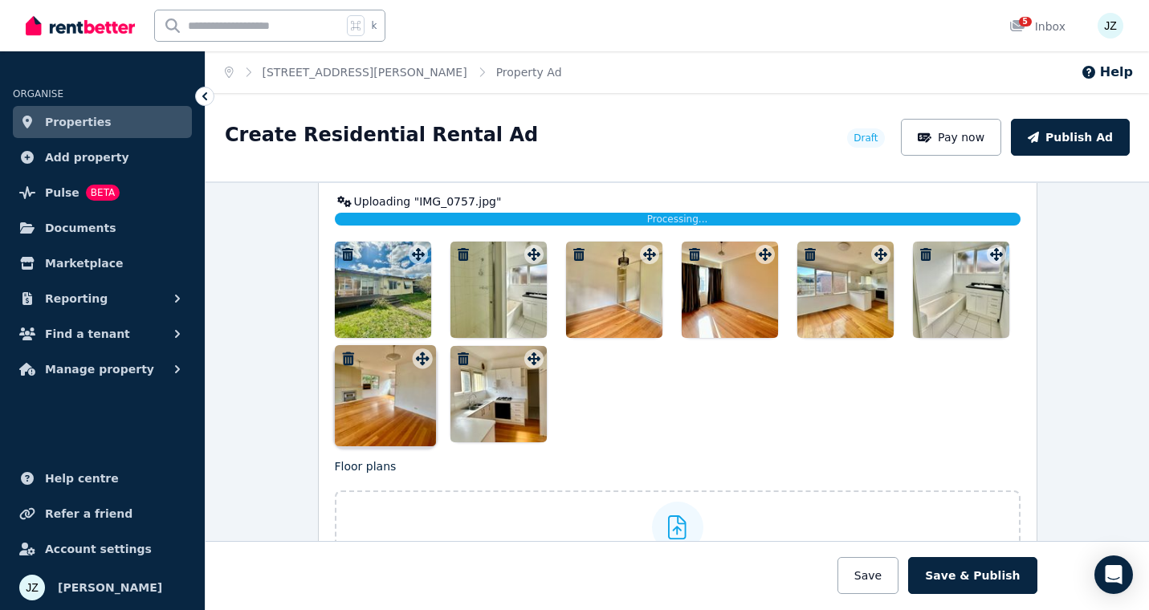
click at [418, 361] on div "Photos Upload a file or drag and drop Uploading " IMG_0757.jpg " Processing... …" at bounding box center [678, 244] width 686 height 397
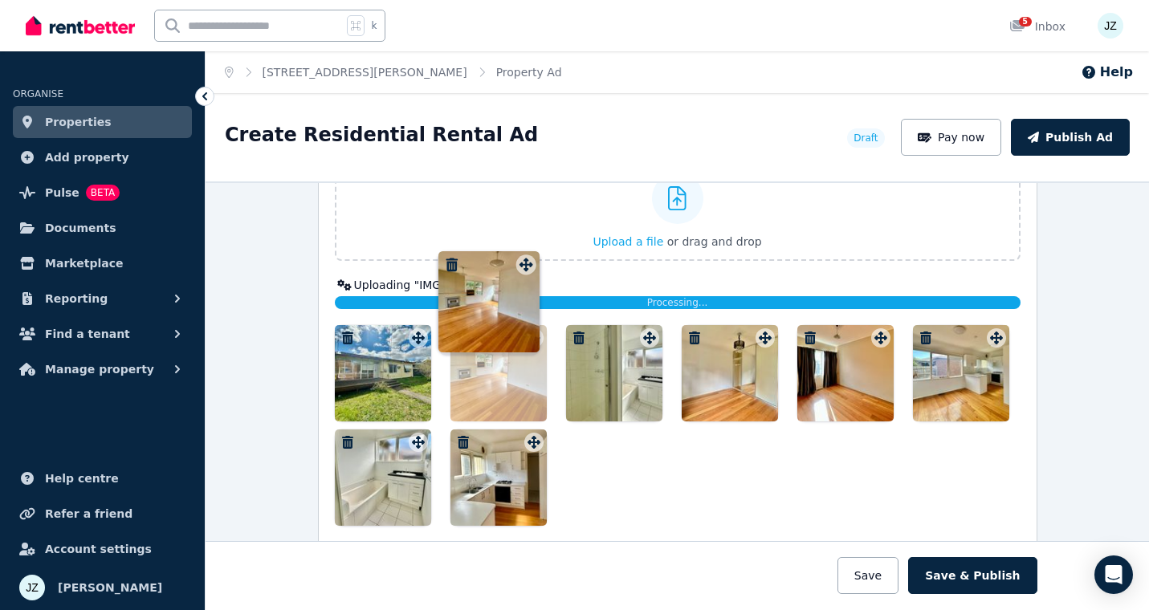
drag, startPoint x: 418, startPoint y: 361, endPoint x: 525, endPoint y: 259, distance: 147.1
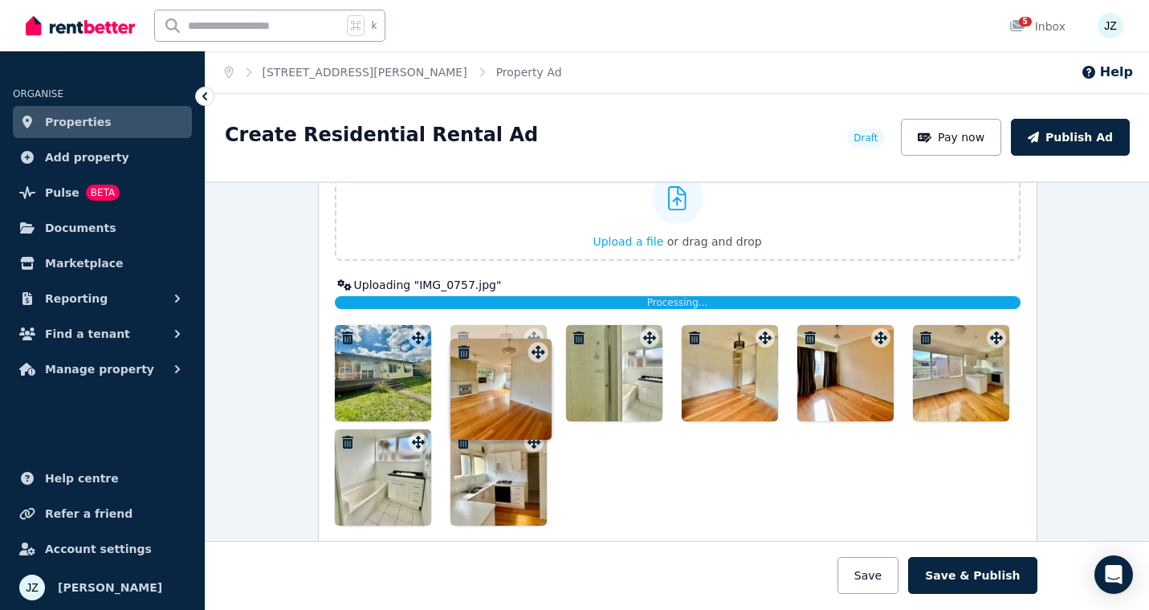
click at [525, 255] on div "Photos Upload a file or drag and drop Uploading " IMG_0757.jpg " Processing... …" at bounding box center [678, 327] width 686 height 397
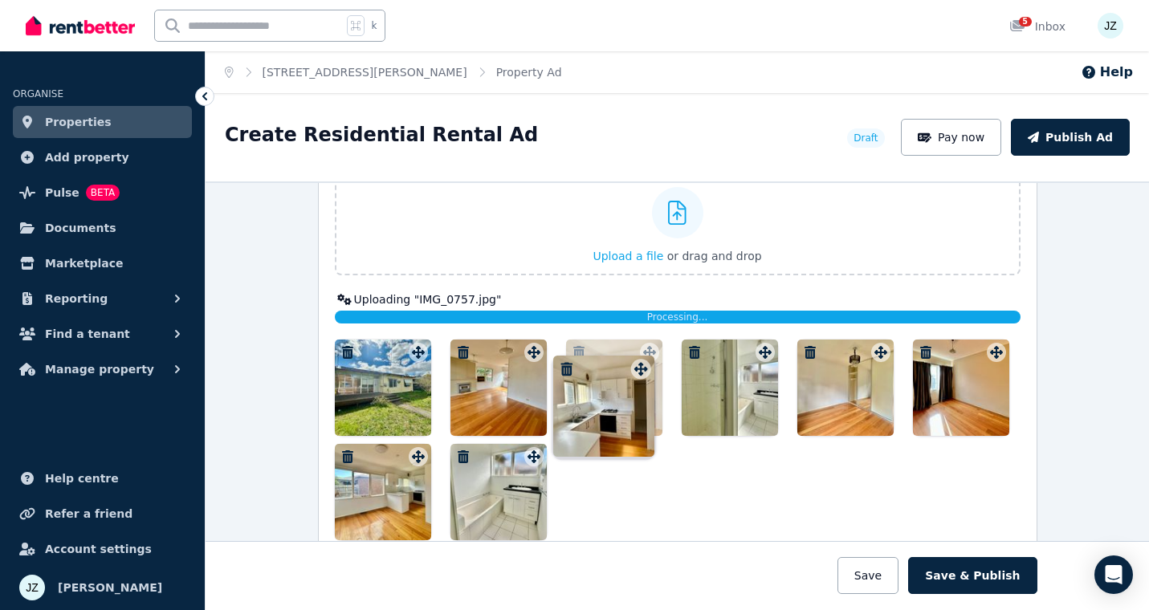
drag, startPoint x: 534, startPoint y: 455, endPoint x: 640, endPoint y: 355, distance: 146.0
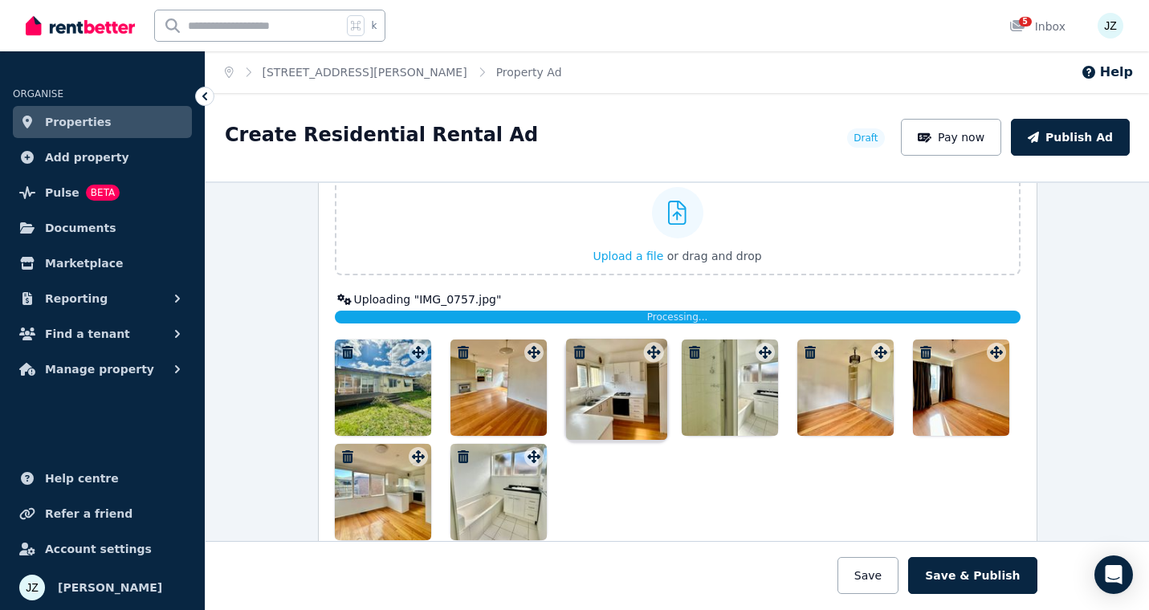
click at [640, 355] on div at bounding box center [649, 352] width 19 height 19
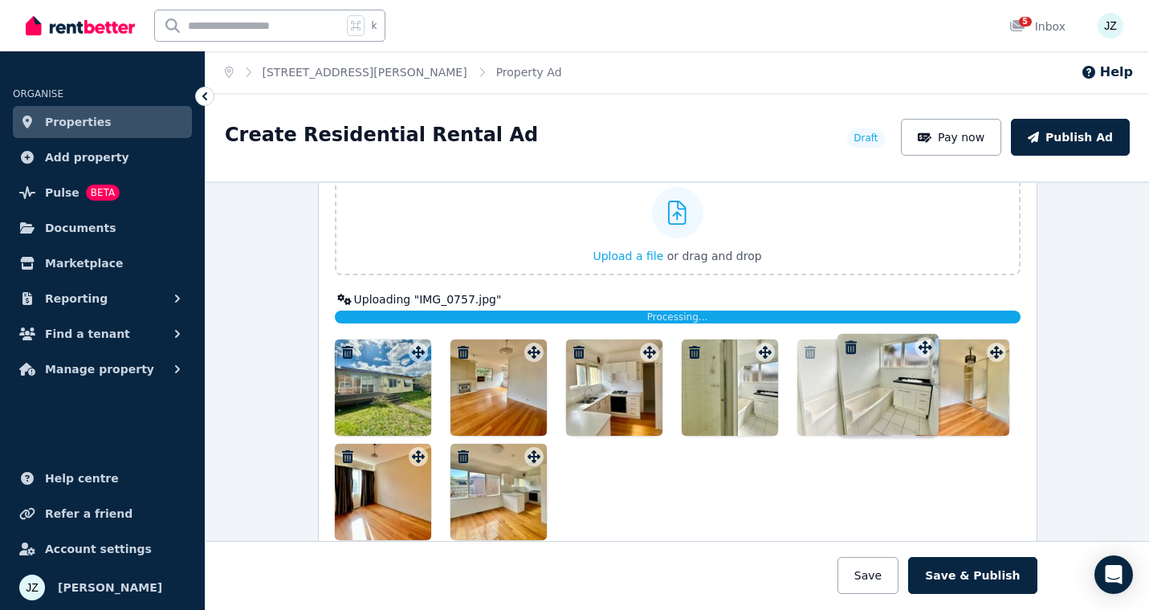
drag, startPoint x: 539, startPoint y: 456, endPoint x: 929, endPoint y: 333, distance: 408.5
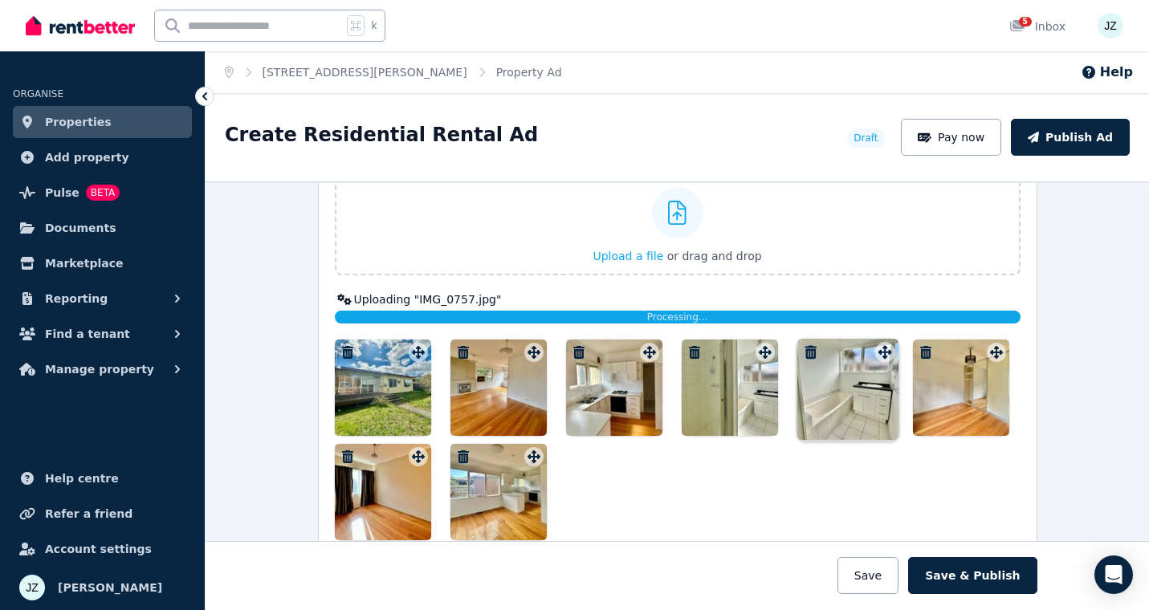
click at [929, 333] on div "Photos Upload a file or drag and drop Uploading " IMG_0757.jpg " Processing... …" at bounding box center [678, 342] width 686 height 397
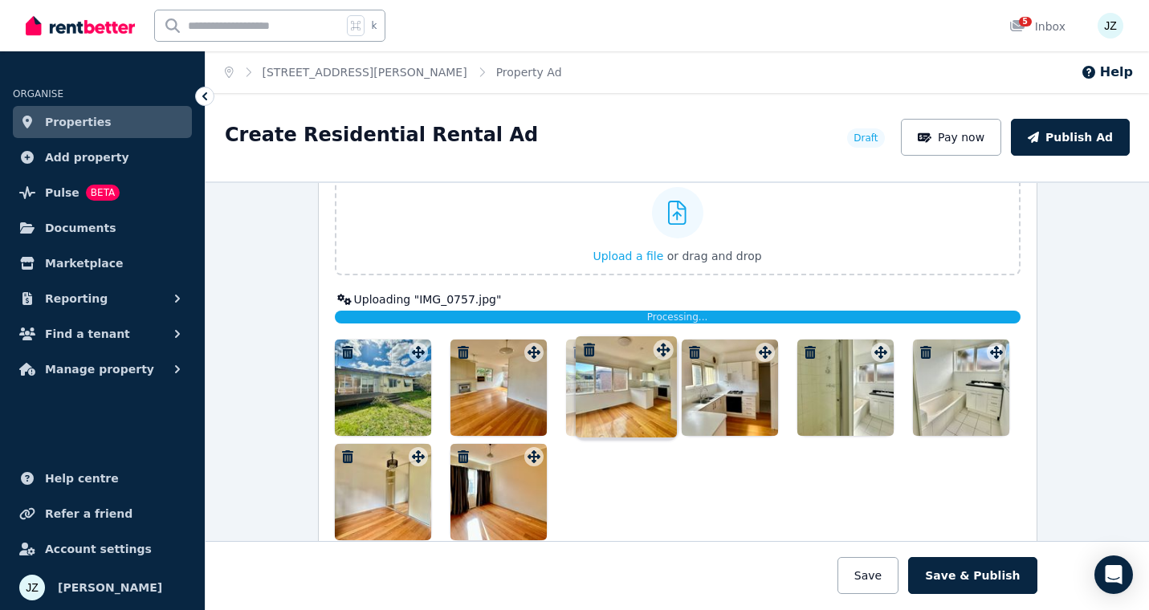
drag, startPoint x: 536, startPoint y: 455, endPoint x: 663, endPoint y: 340, distance: 171.8
click at [663, 335] on div "Photos Upload a file or drag and drop Uploading " IMG_0757.jpg " Processing... …" at bounding box center [678, 342] width 686 height 397
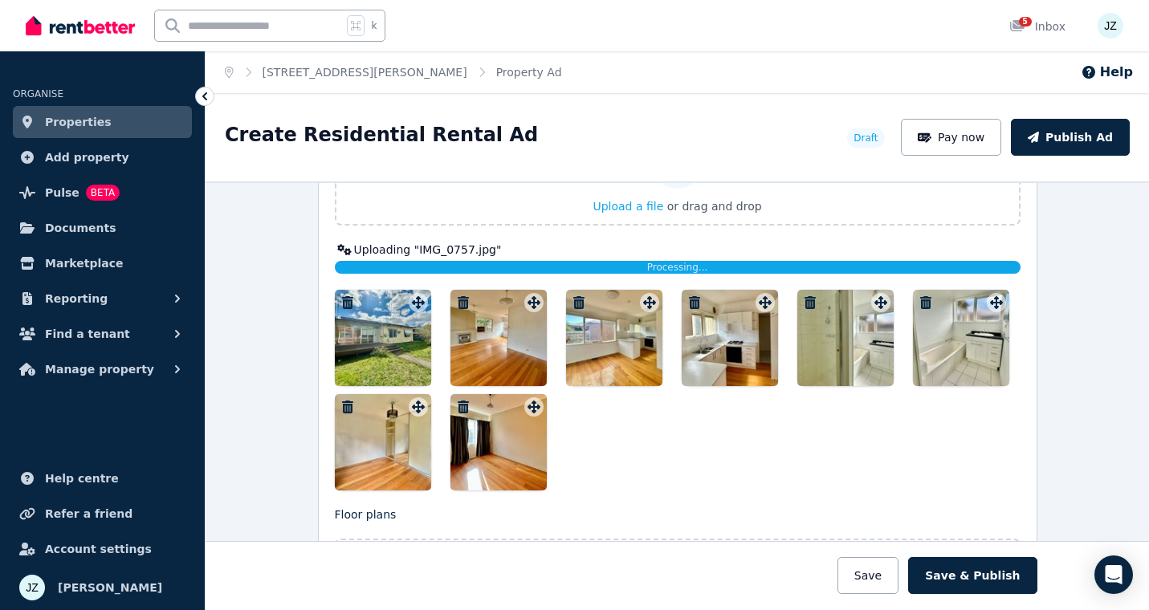
scroll to position [2068, 0]
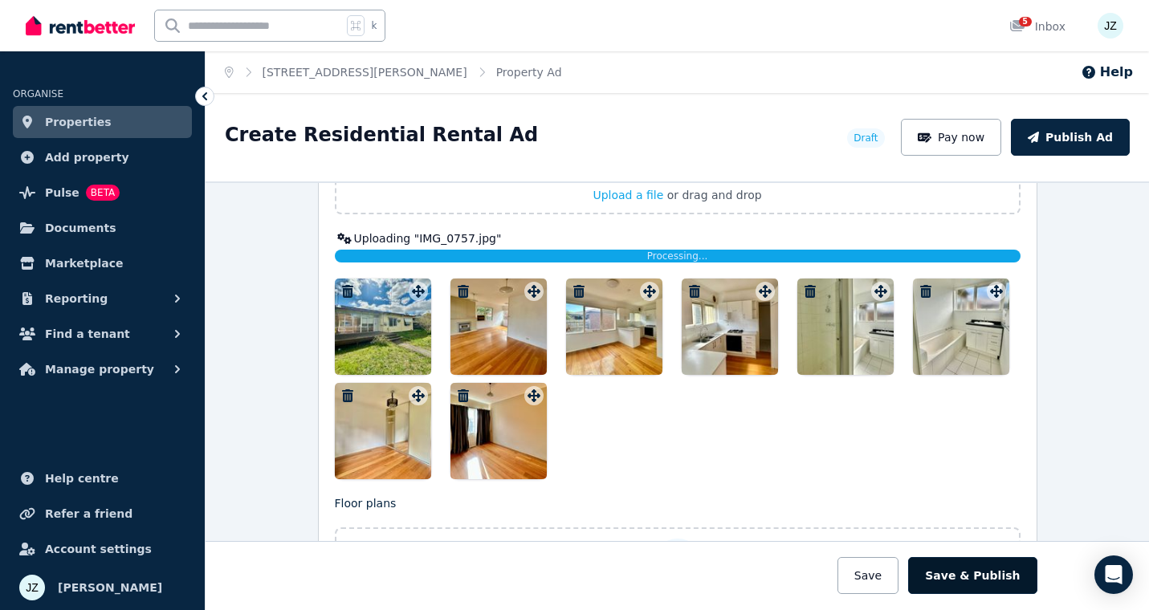
click at [995, 575] on button "Save & Publish" at bounding box center [972, 575] width 129 height 37
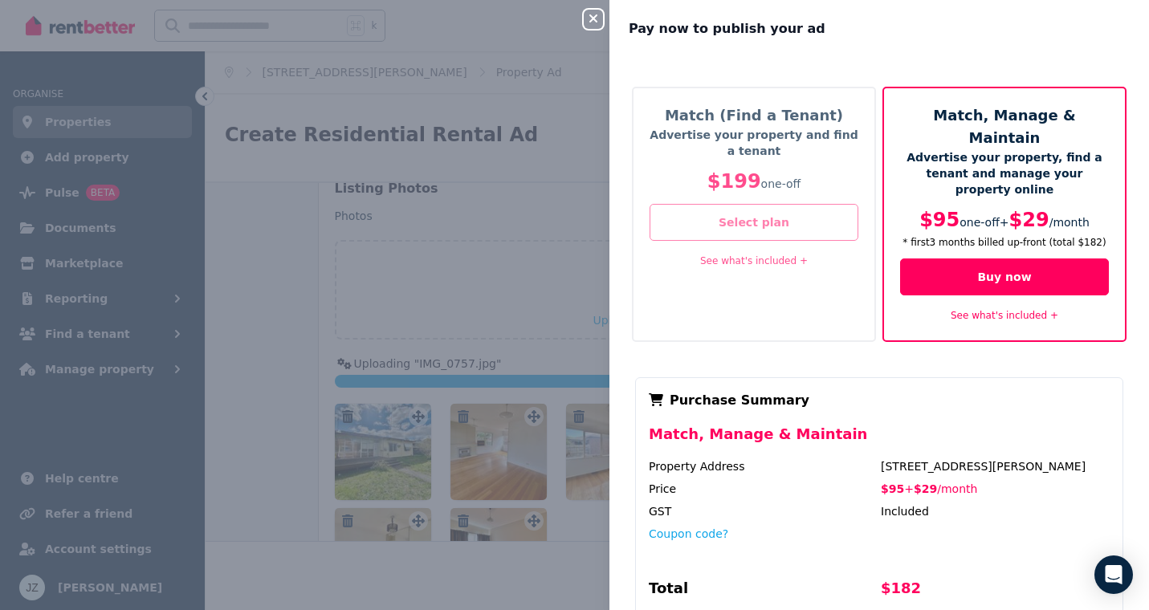
click at [744, 219] on button "Select plan" at bounding box center [754, 222] width 209 height 37
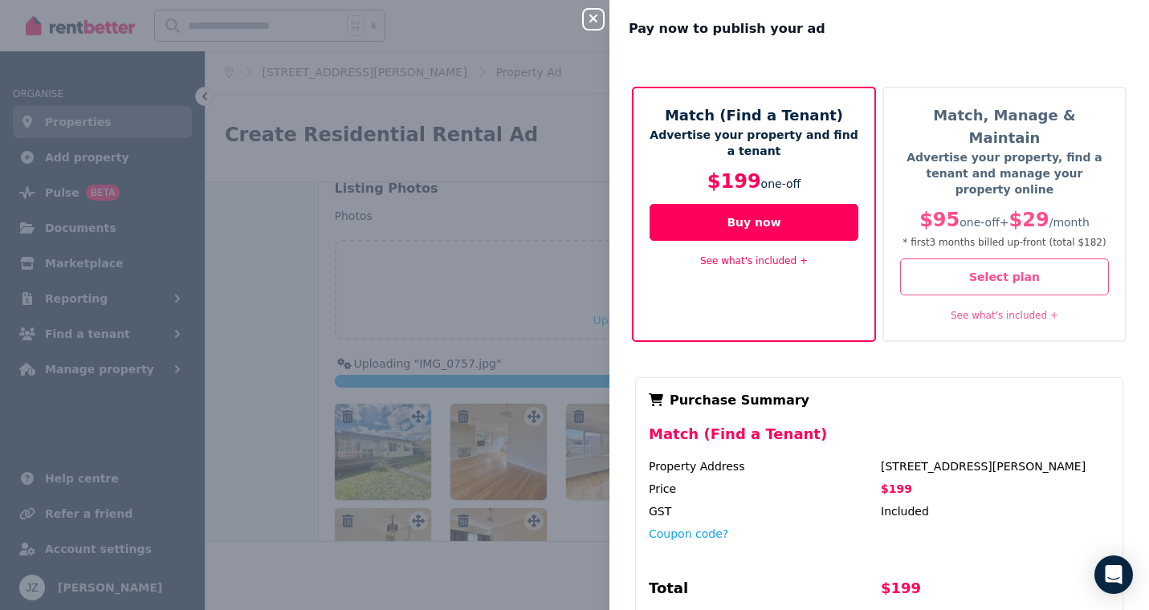
scroll to position [149, 0]
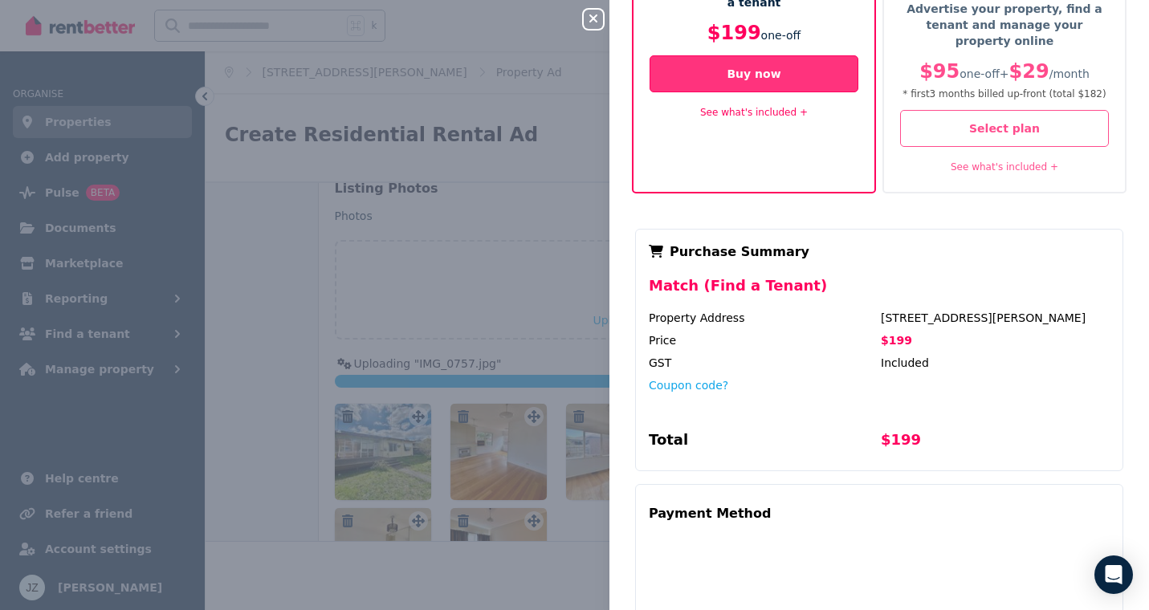
click at [764, 71] on button "Buy now" at bounding box center [754, 73] width 209 height 37
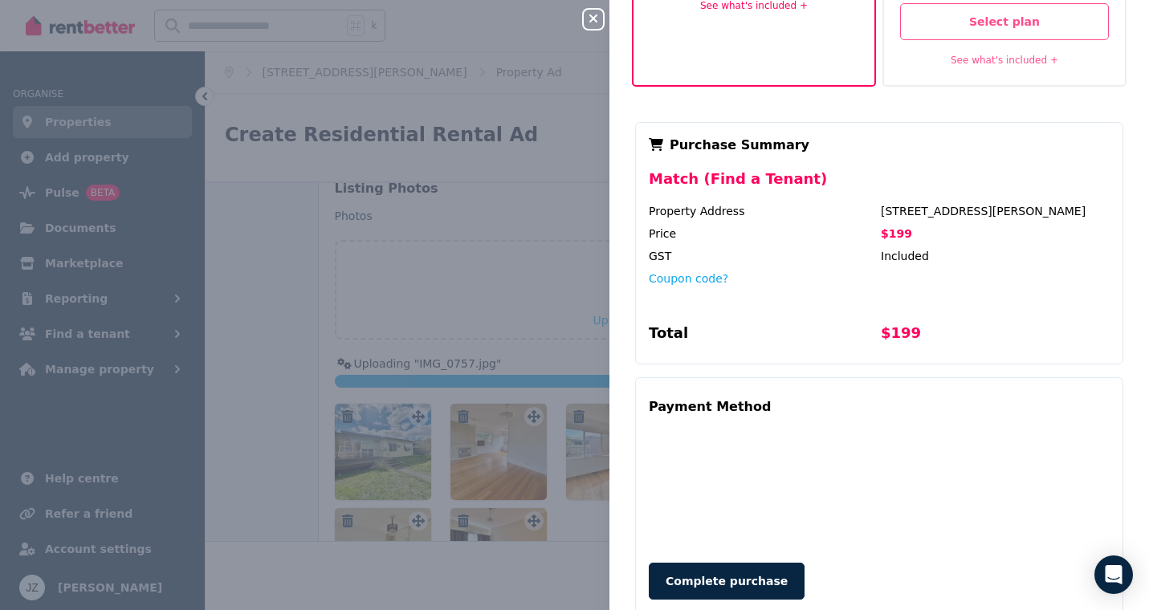
scroll to position [259, 0]
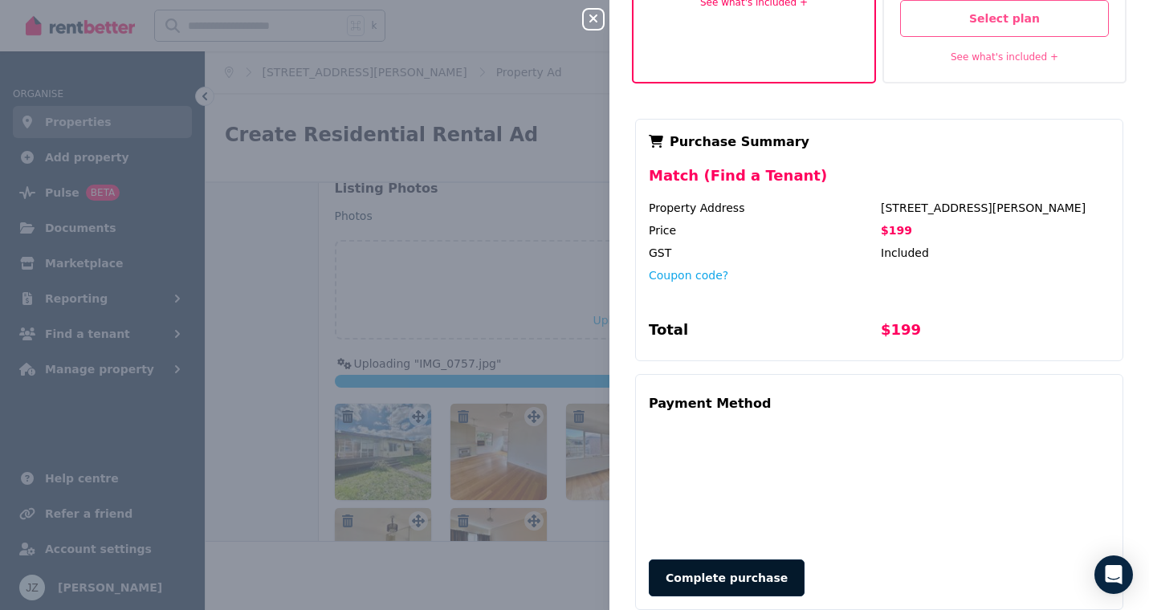
click at [730, 560] on button "Complete purchase" at bounding box center [727, 578] width 156 height 37
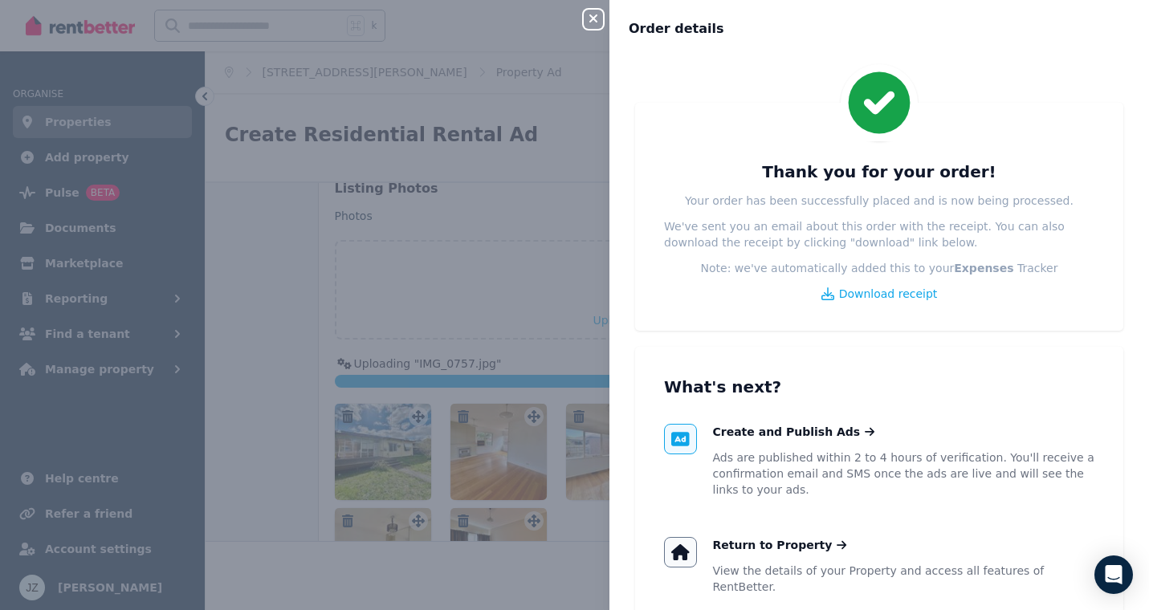
click at [592, 21] on icon "button" at bounding box center [594, 18] width 8 height 8
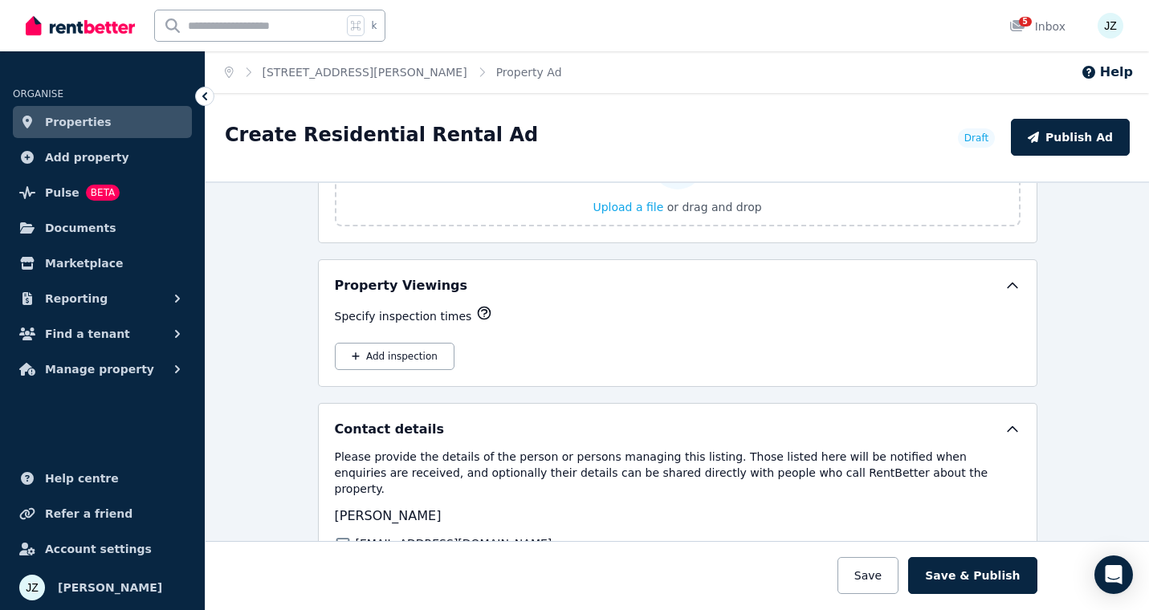
scroll to position [2597, 0]
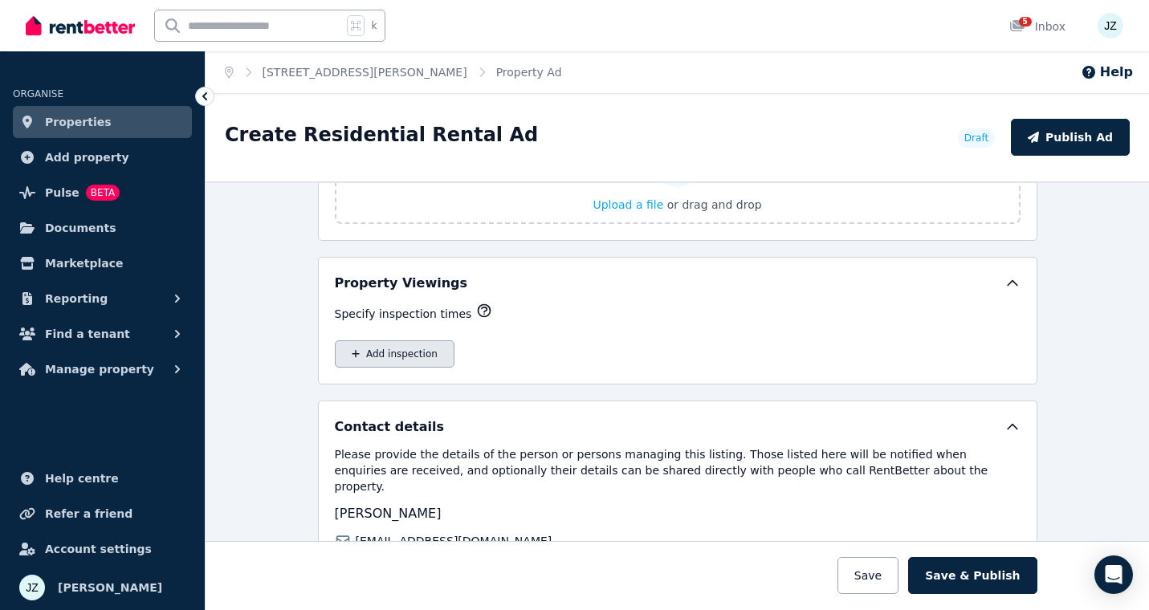
click at [392, 351] on button "Add inspection" at bounding box center [395, 354] width 120 height 27
select select "**"
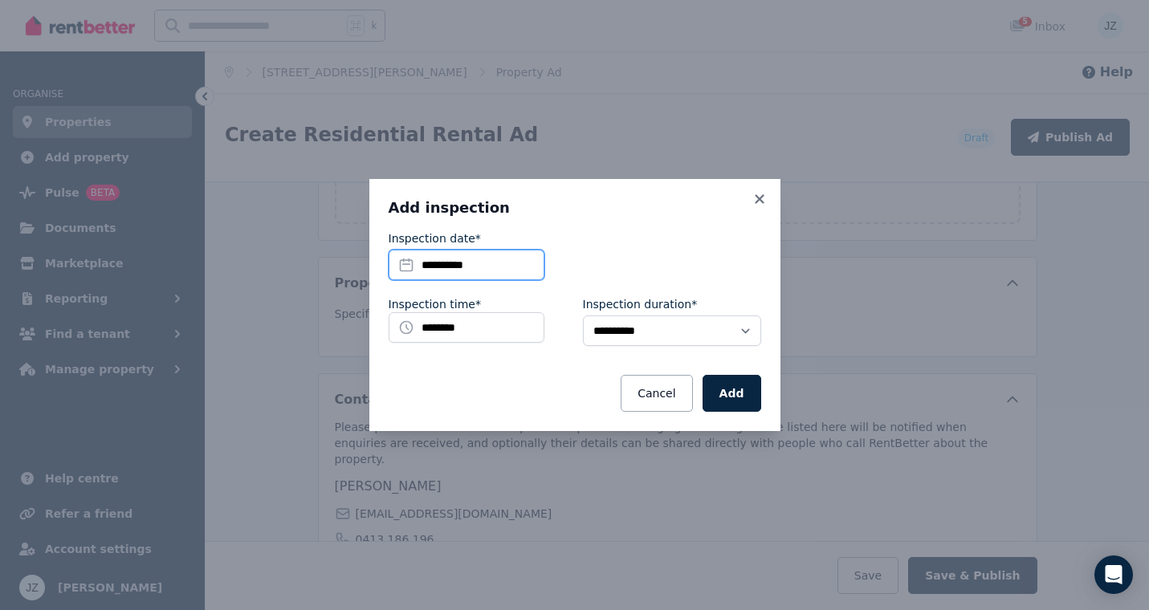
click at [526, 263] on input "**********" at bounding box center [467, 265] width 156 height 31
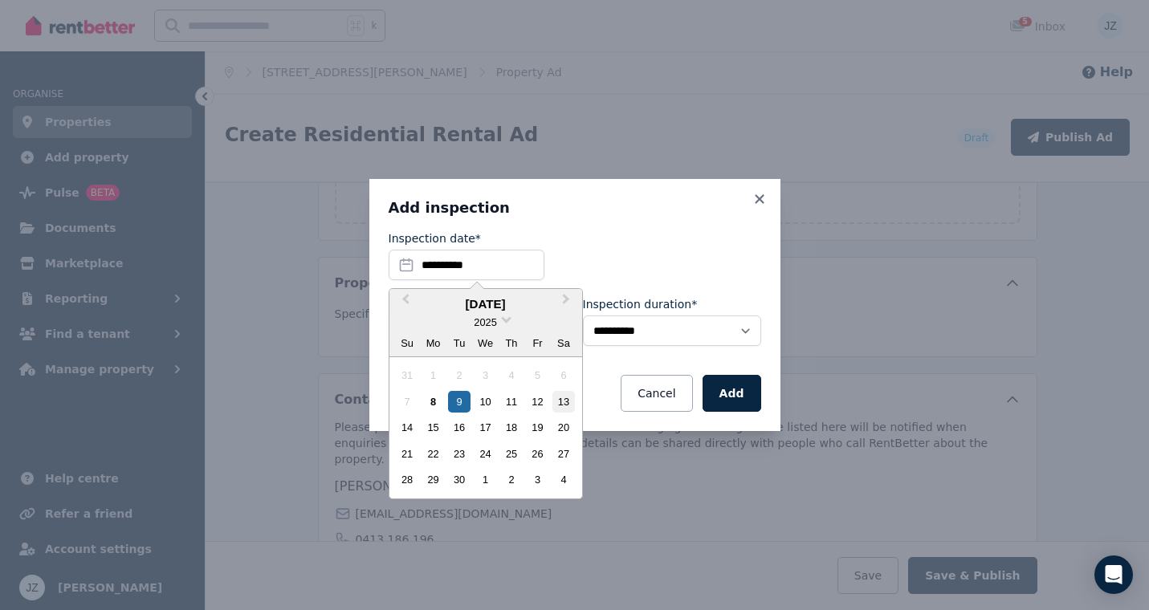
click at [566, 399] on div "13" at bounding box center [564, 402] width 22 height 22
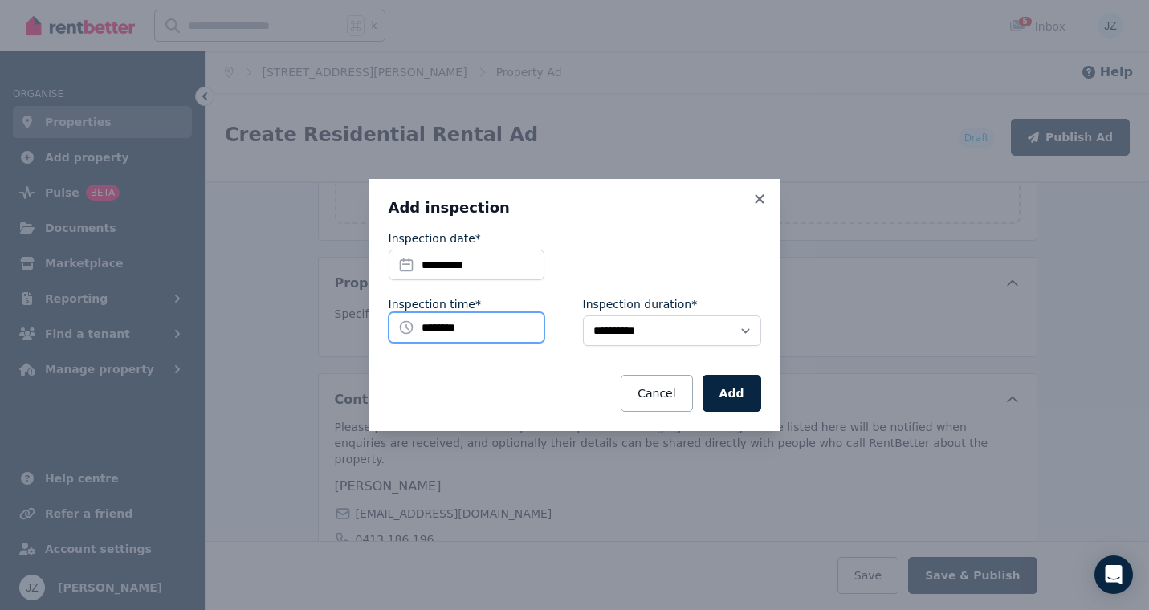
click at [512, 329] on input "********" at bounding box center [467, 327] width 156 height 31
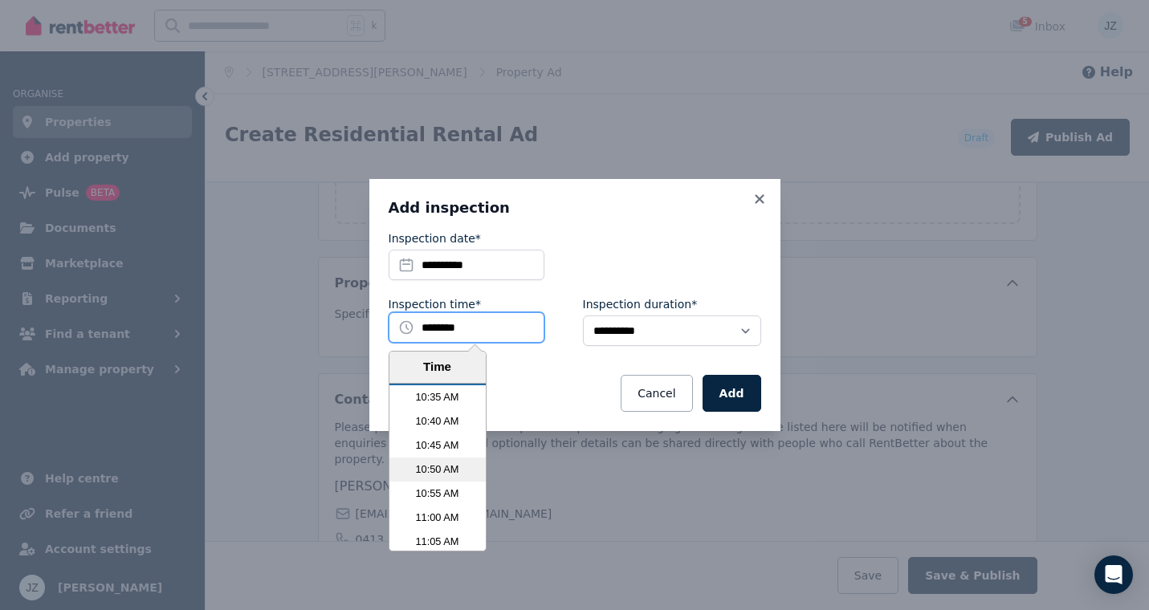
scroll to position [3060, 0]
click at [436, 514] on li "11:00 AM" at bounding box center [438, 516] width 96 height 24
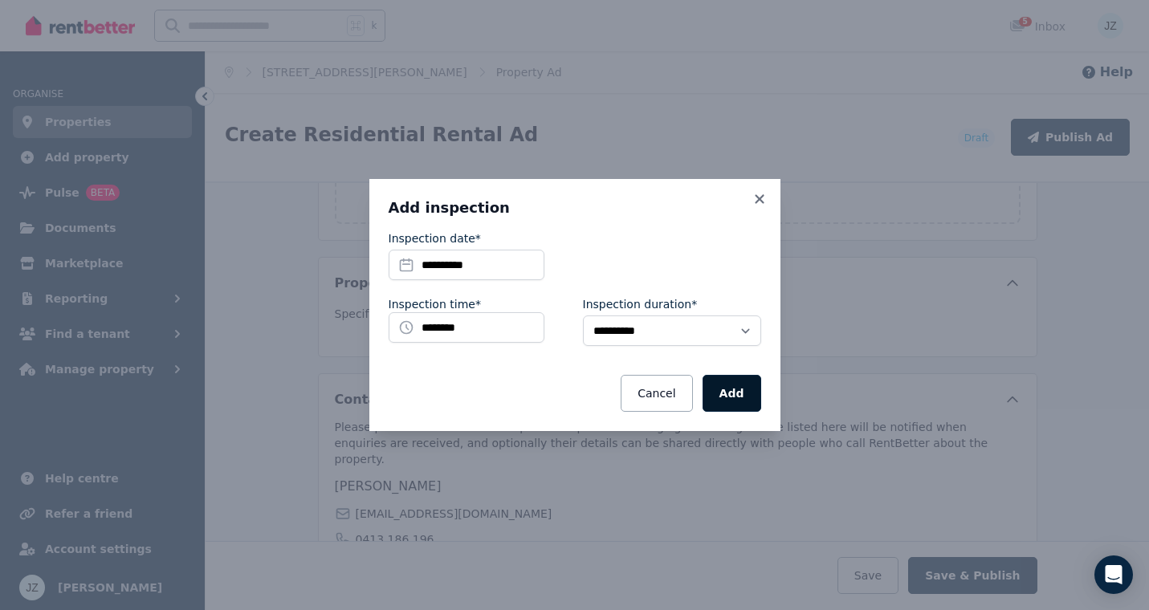
click at [741, 394] on button "Add" at bounding box center [732, 393] width 59 height 37
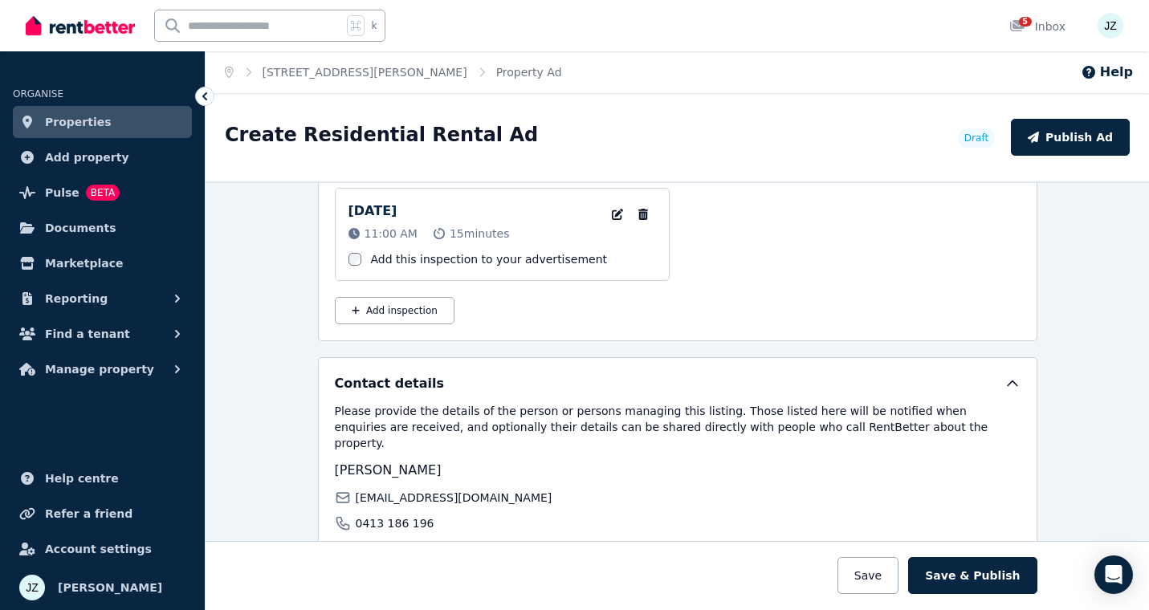
scroll to position [2779, 0]
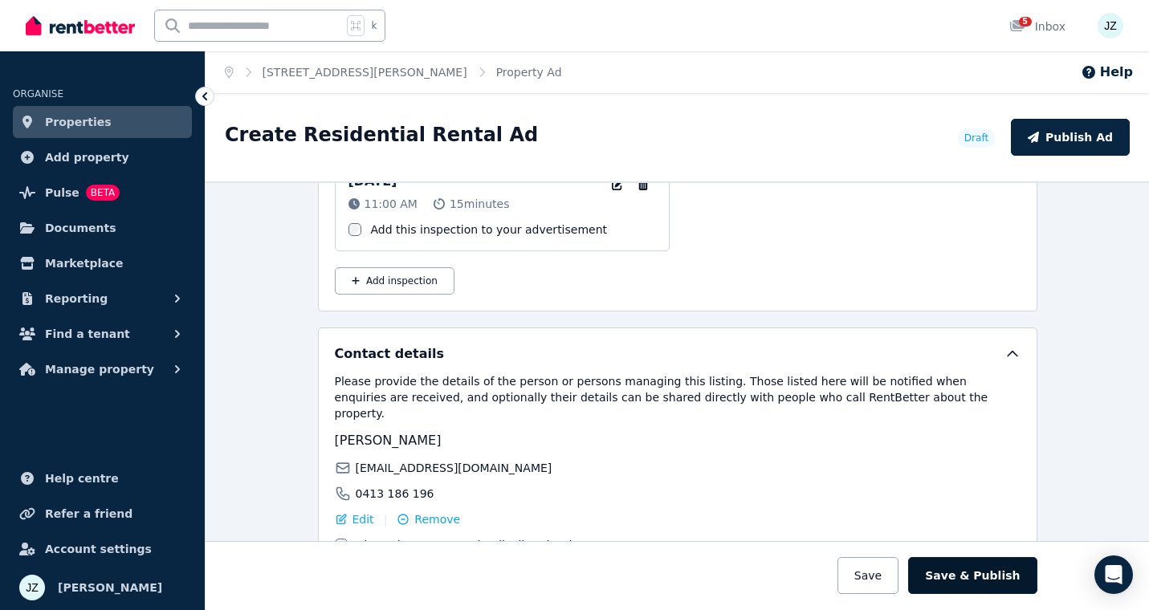
click at [995, 572] on button "Save & Publish" at bounding box center [972, 575] width 129 height 37
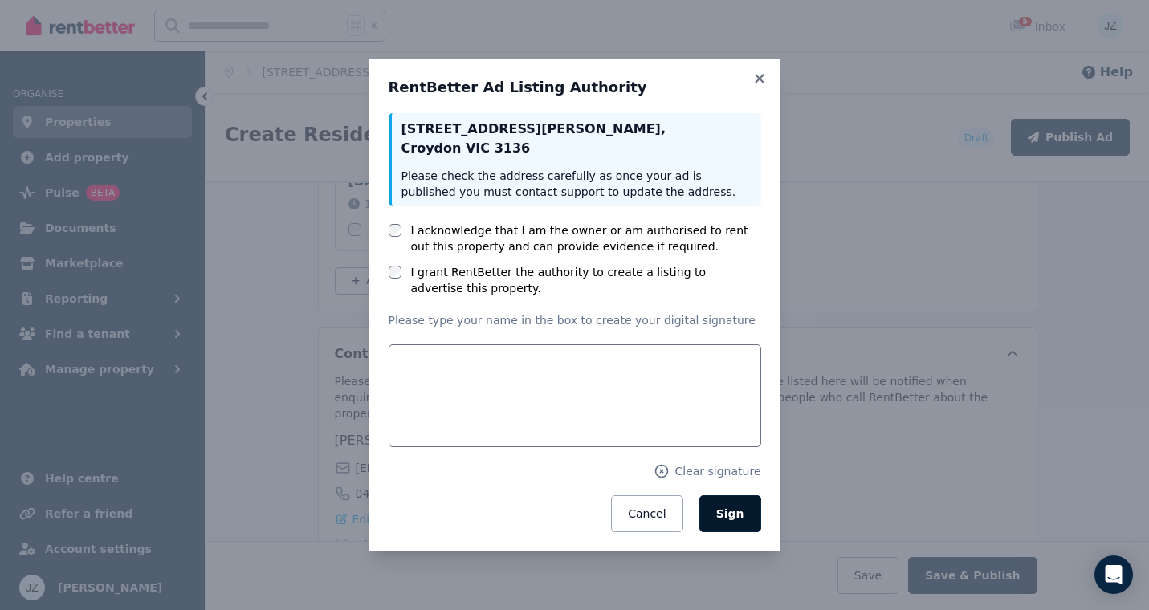
click at [741, 510] on span "Sign" at bounding box center [730, 514] width 28 height 13
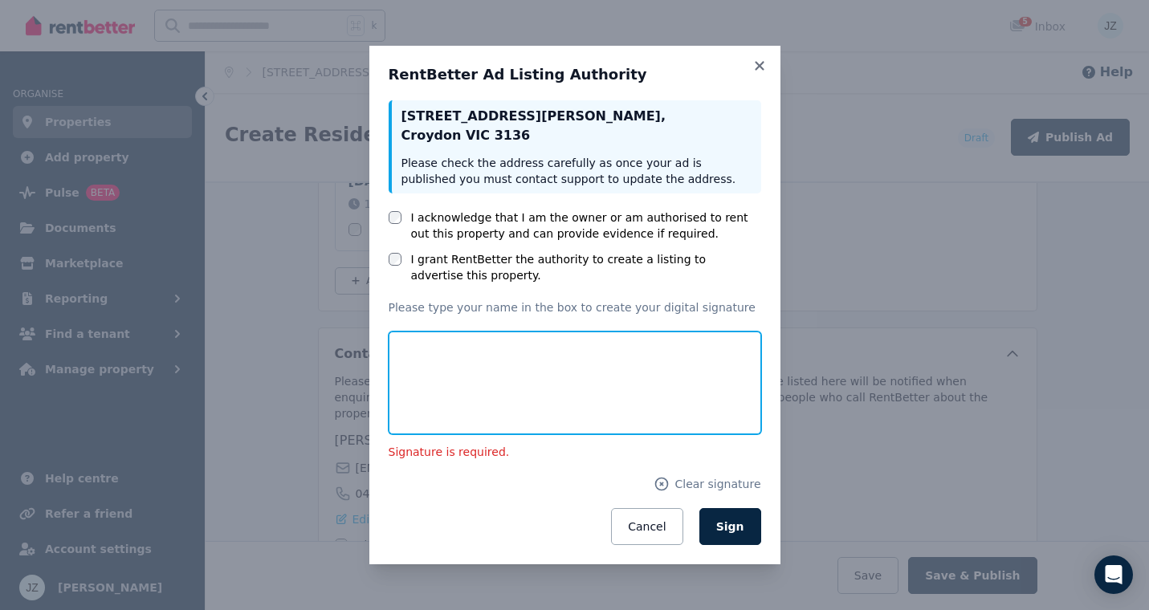
click at [530, 387] on input "text" at bounding box center [575, 383] width 373 height 103
type input "*********"
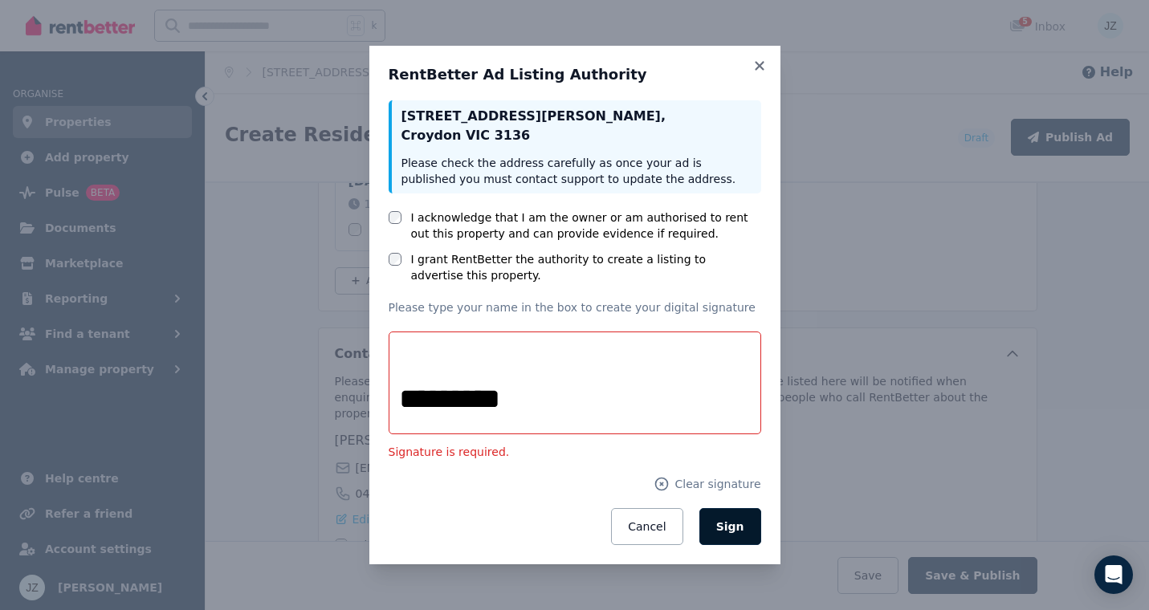
click at [725, 516] on button "Sign" at bounding box center [731, 526] width 62 height 37
